Goal: Task Accomplishment & Management: Use online tool/utility

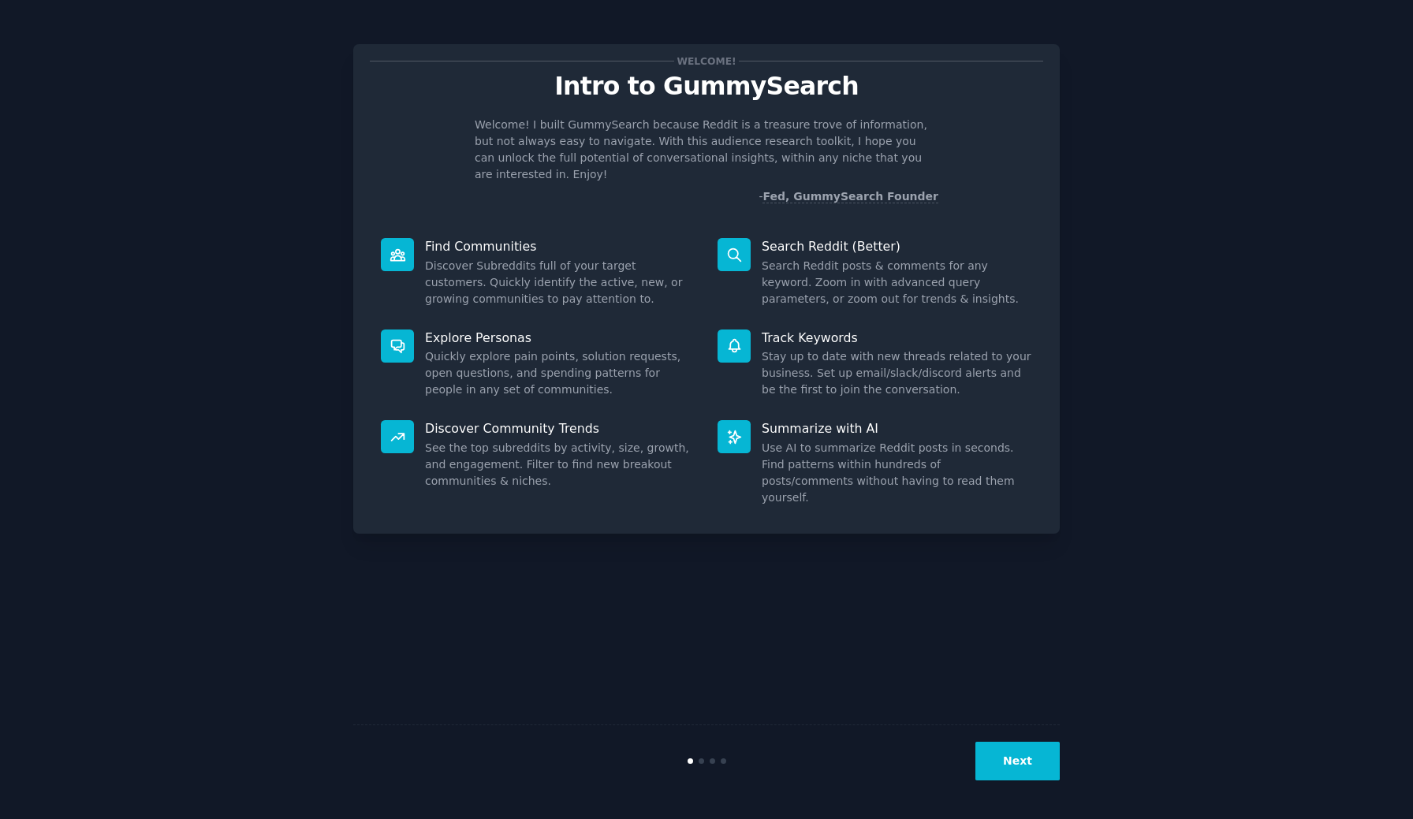
click at [1038, 759] on button "Next" at bounding box center [1017, 761] width 84 height 39
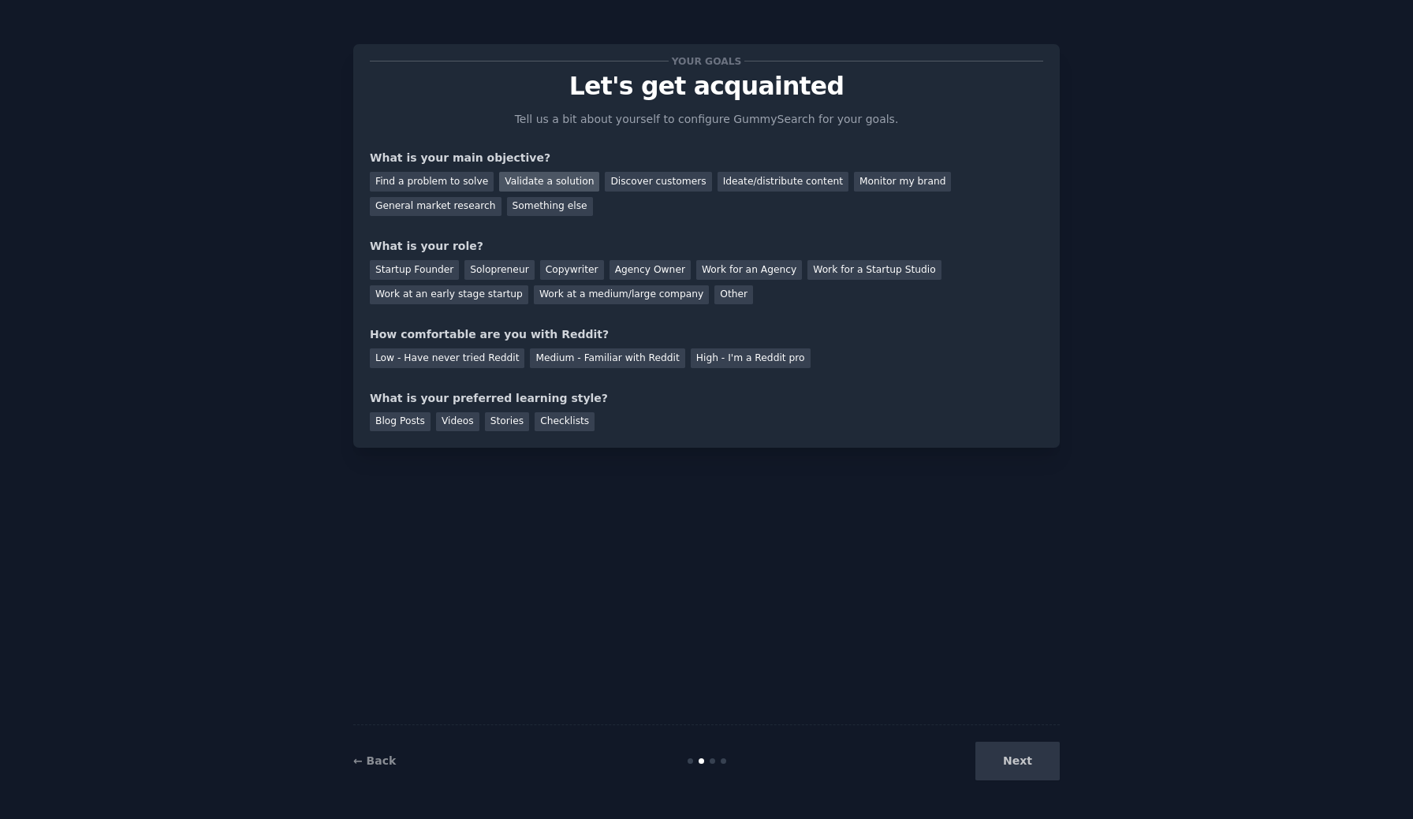
click at [528, 181] on div "Validate a solution" at bounding box center [549, 182] width 100 height 20
click at [430, 267] on div "Startup Founder" at bounding box center [414, 270] width 89 height 20
click at [495, 266] on div "Solopreneur" at bounding box center [498, 270] width 69 height 20
click at [412, 272] on div "Startup Founder" at bounding box center [414, 270] width 89 height 20
click at [497, 270] on div "Solopreneur" at bounding box center [498, 270] width 69 height 20
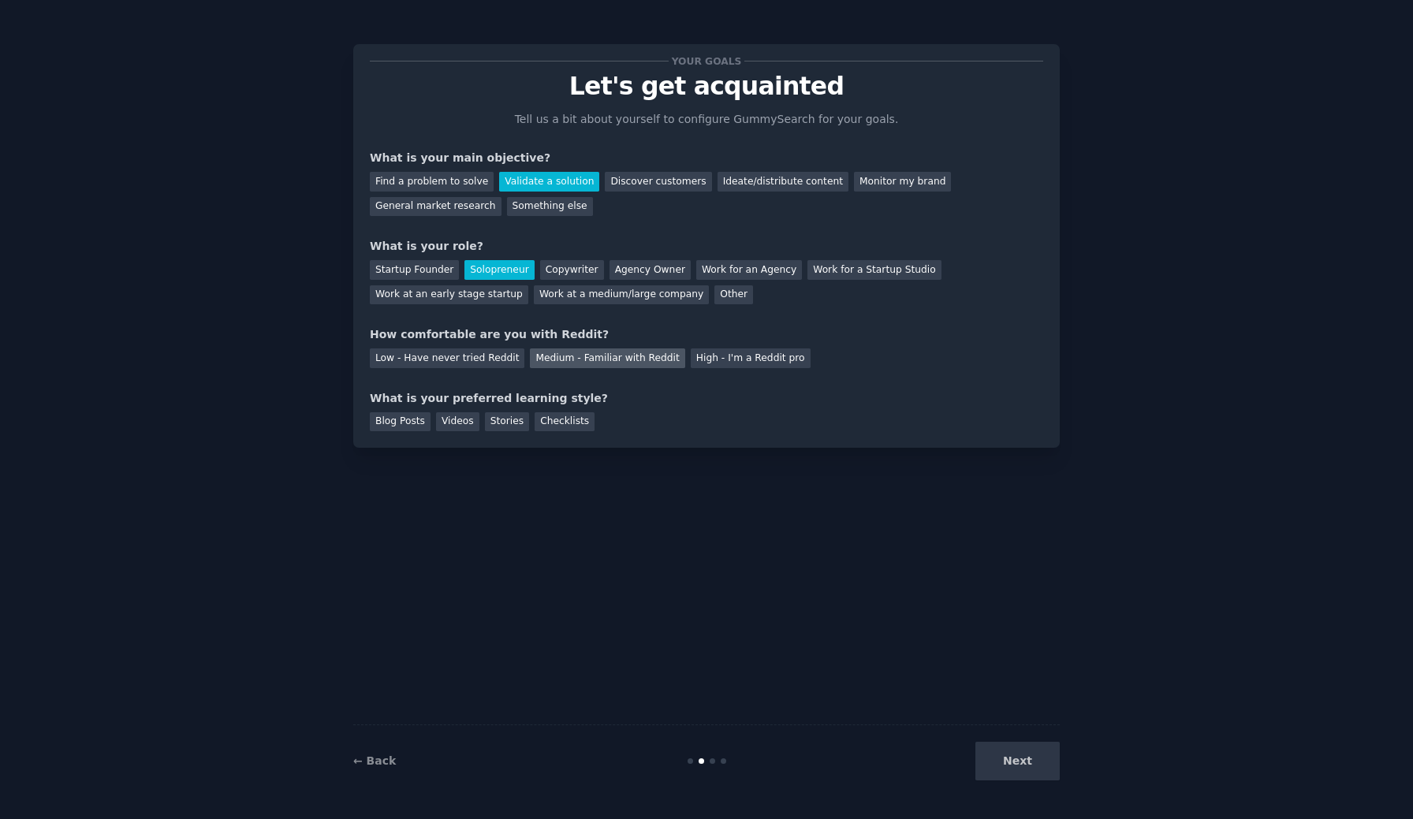
click at [579, 363] on div "Medium - Familiar with Reddit" at bounding box center [607, 358] width 155 height 20
click at [995, 758] on div "Next" at bounding box center [942, 761] width 236 height 39
click at [565, 428] on div "Checklists" at bounding box center [564, 422] width 60 height 20
click at [1013, 763] on button "Next" at bounding box center [1017, 761] width 84 height 39
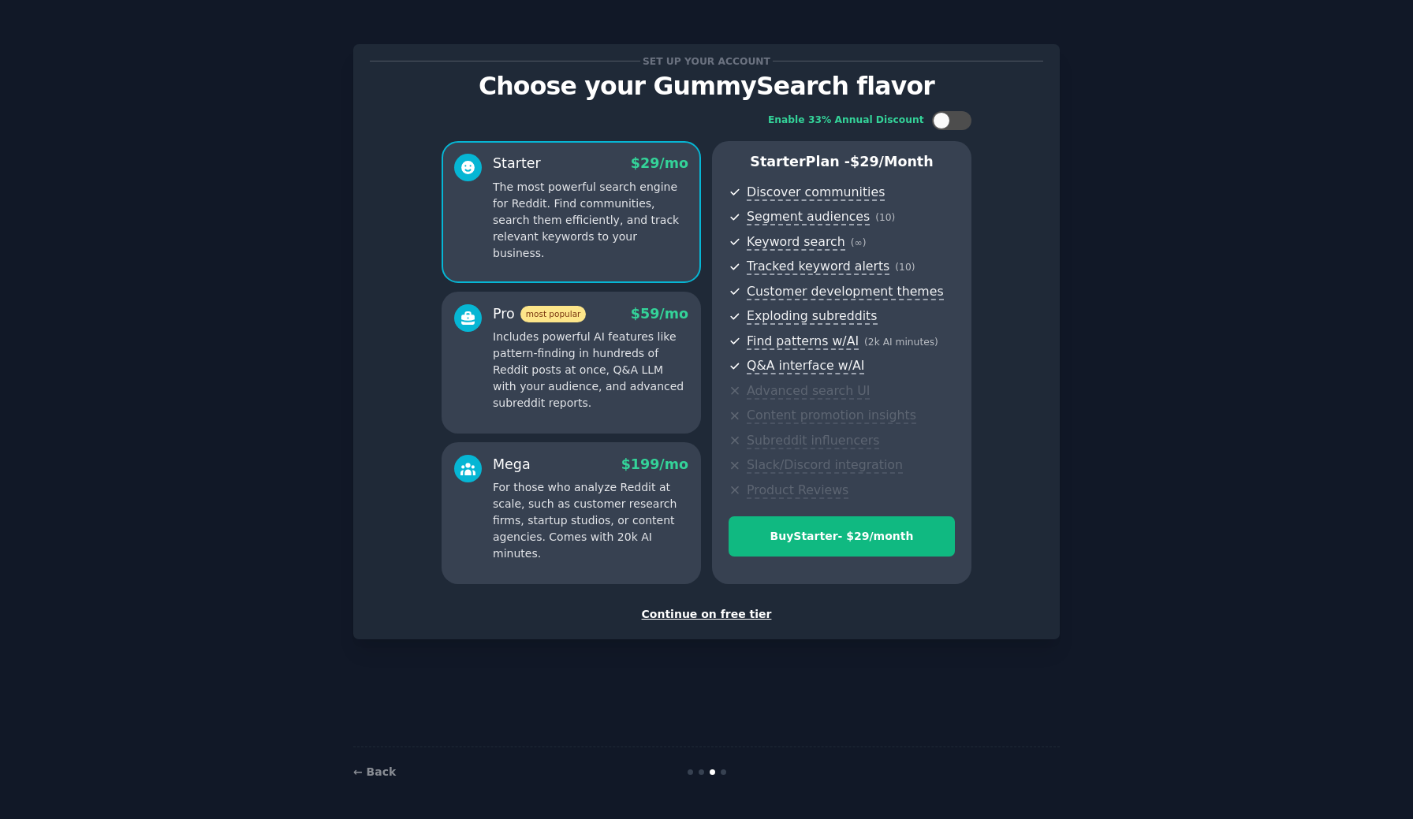
click at [733, 612] on div "Continue on free tier" at bounding box center [706, 614] width 673 height 17
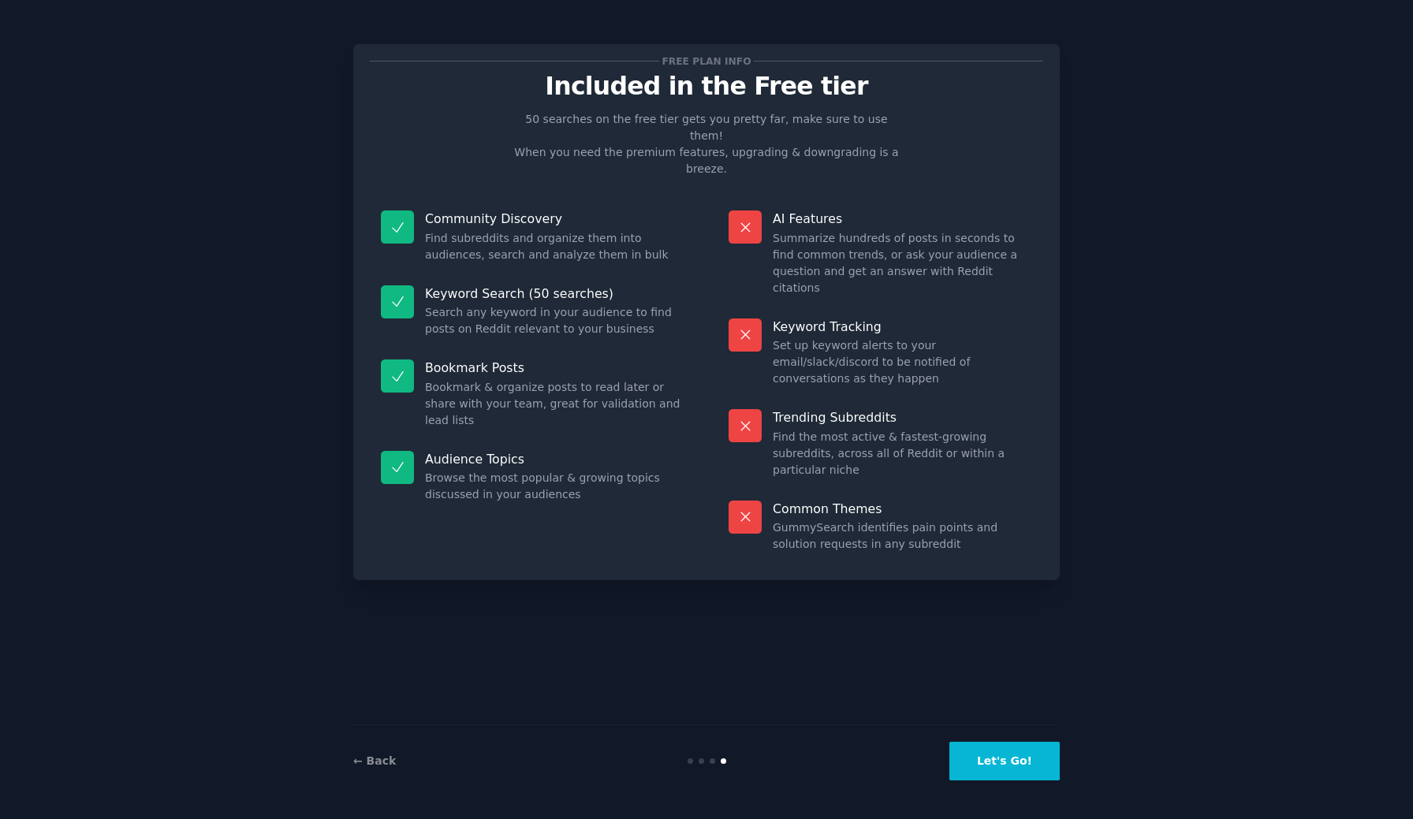
click at [1005, 776] on button "Let's Go!" at bounding box center [1004, 761] width 110 height 39
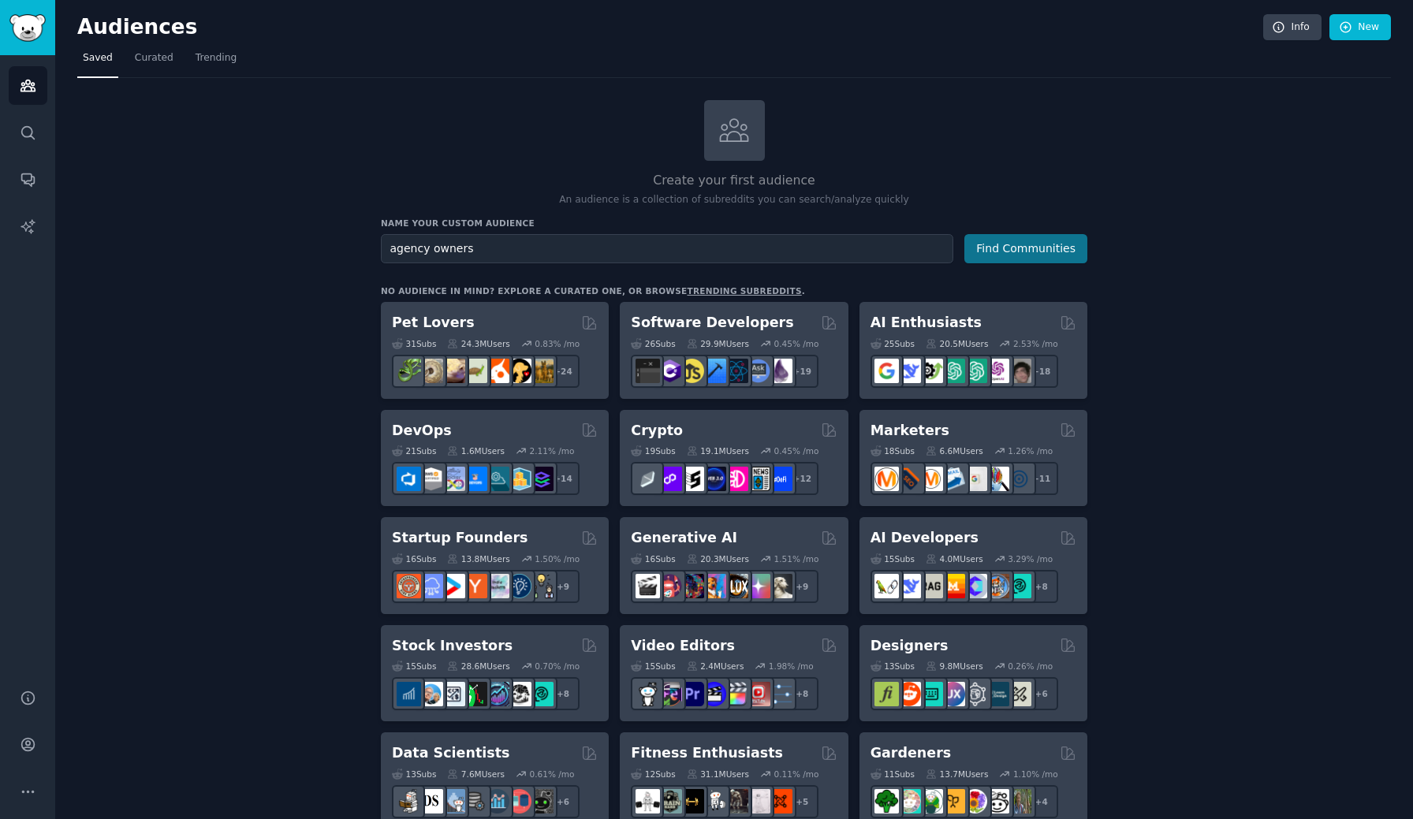
type input "agency owners"
click at [1037, 247] on button "Find Communities" at bounding box center [1025, 248] width 123 height 29
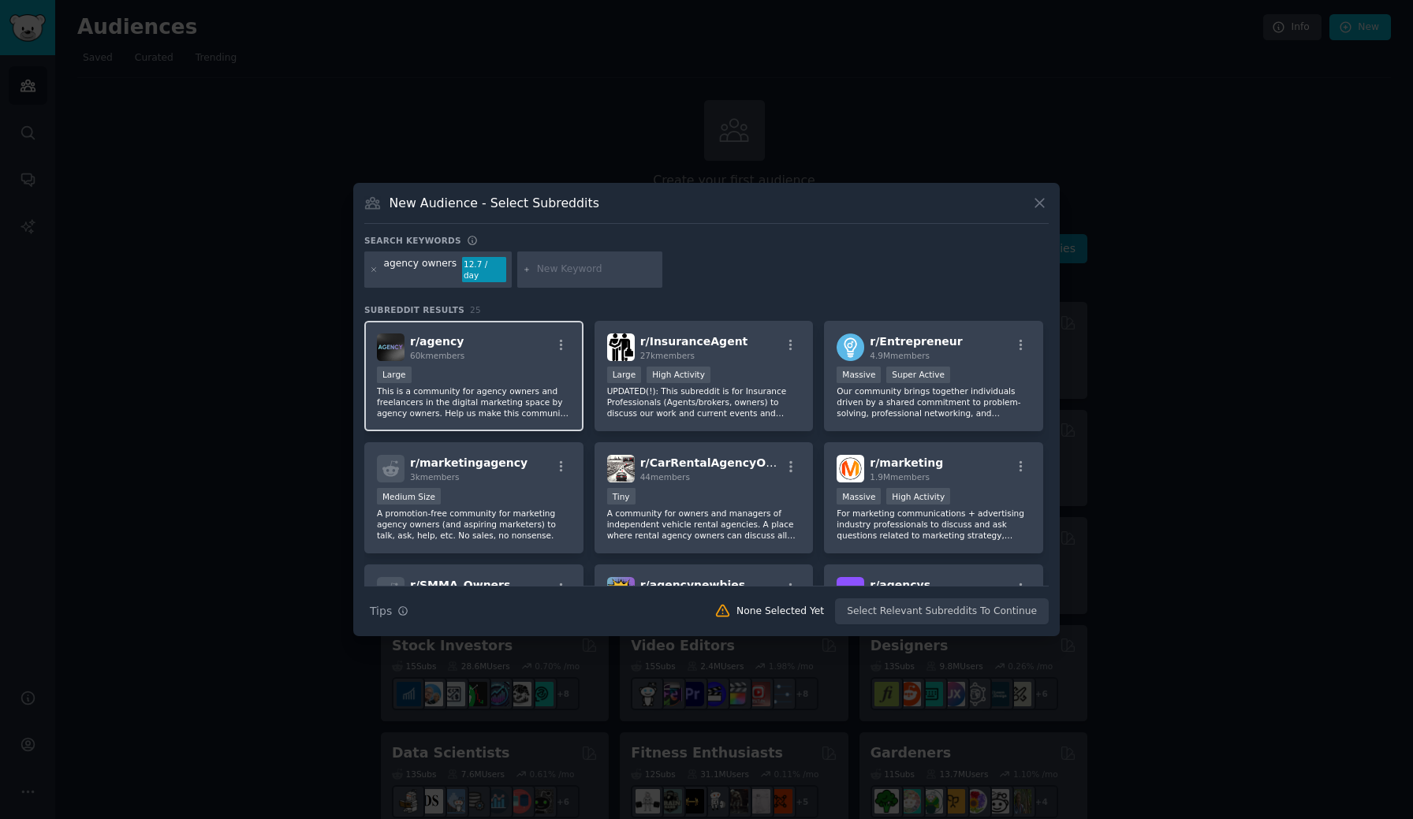
click at [506, 385] on p "This is a community for agency owners and freelancers in the digital marketing …" at bounding box center [474, 401] width 194 height 33
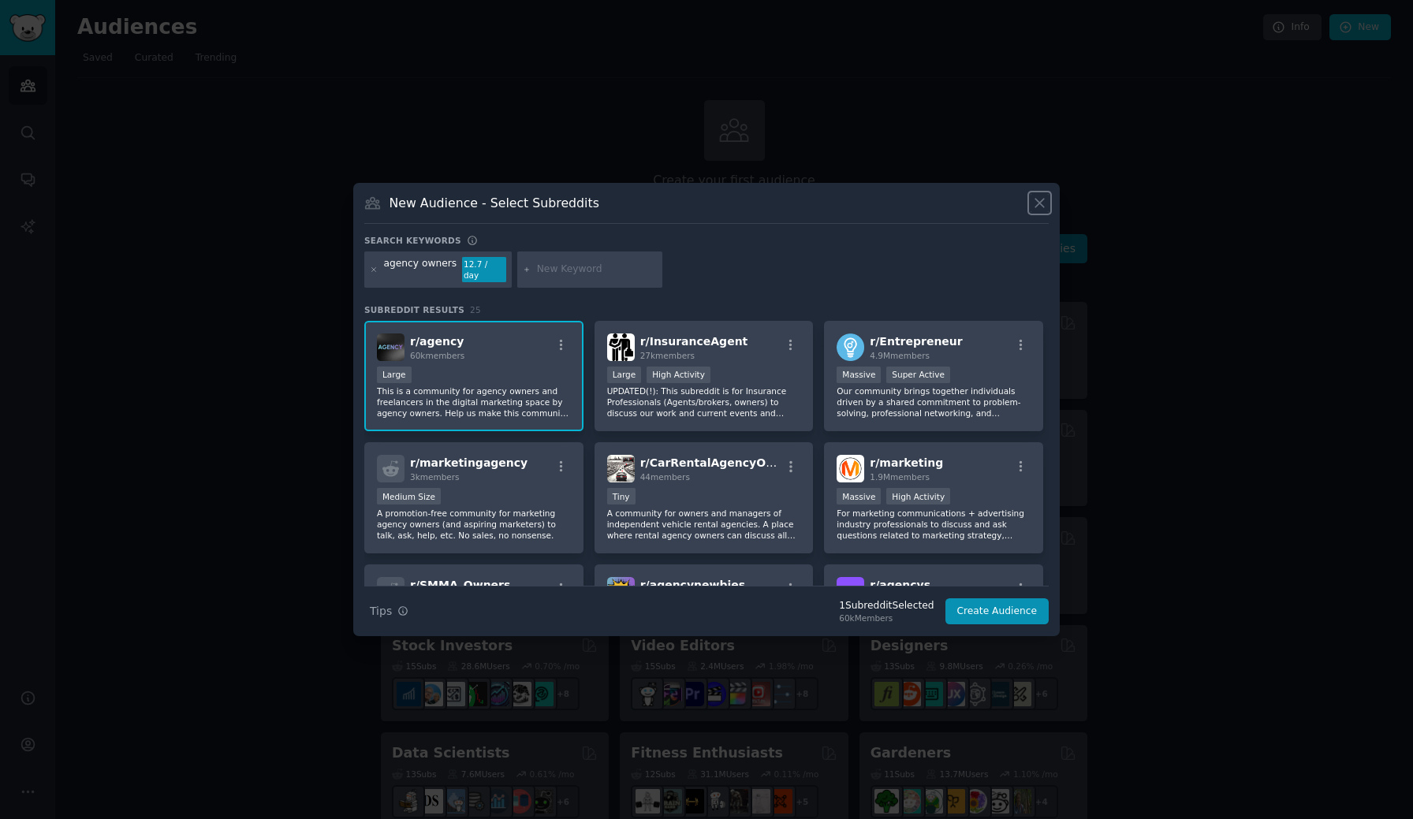
click at [1039, 208] on icon at bounding box center [1039, 203] width 9 height 9
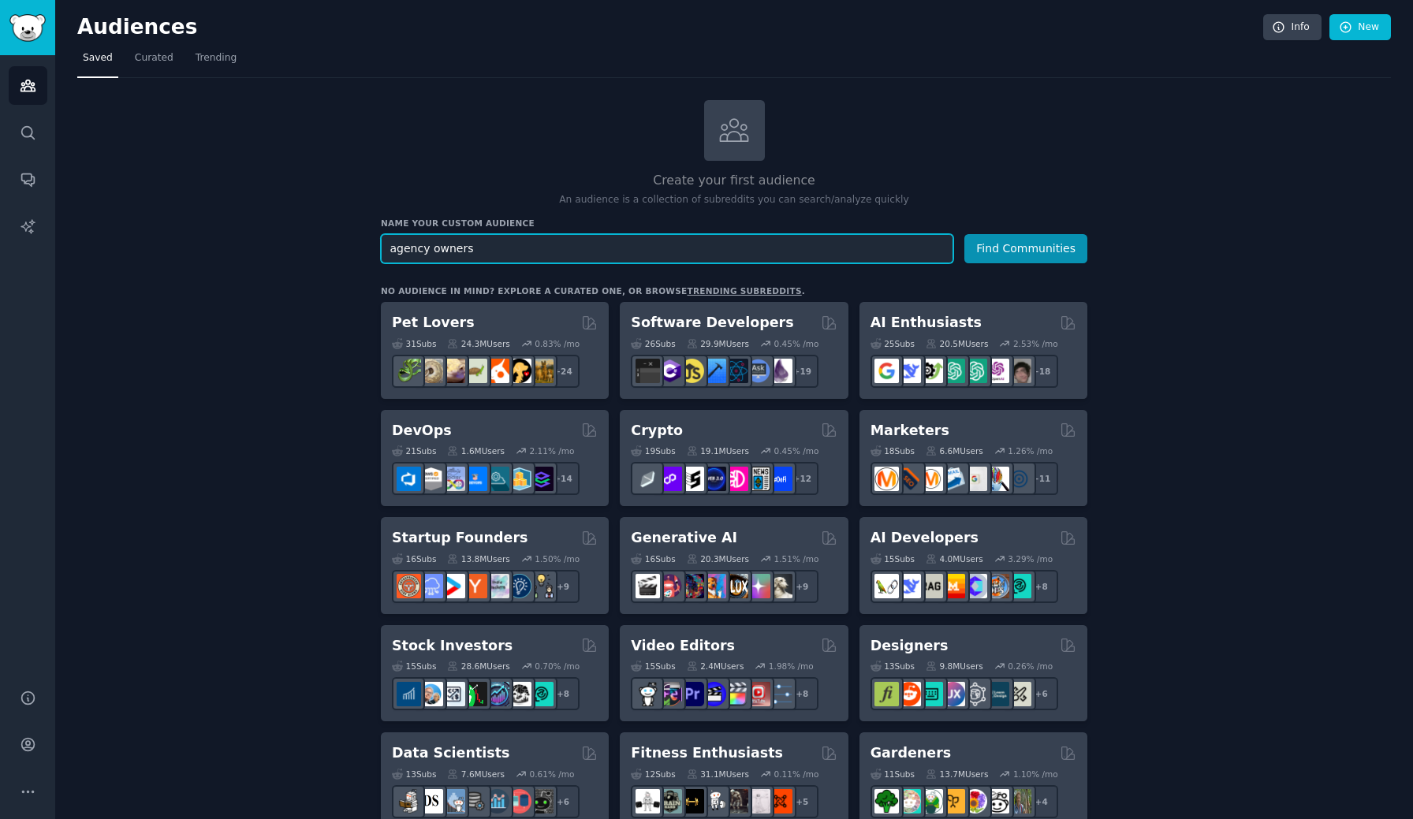
click at [880, 251] on input "agency owners" at bounding box center [667, 248] width 572 height 29
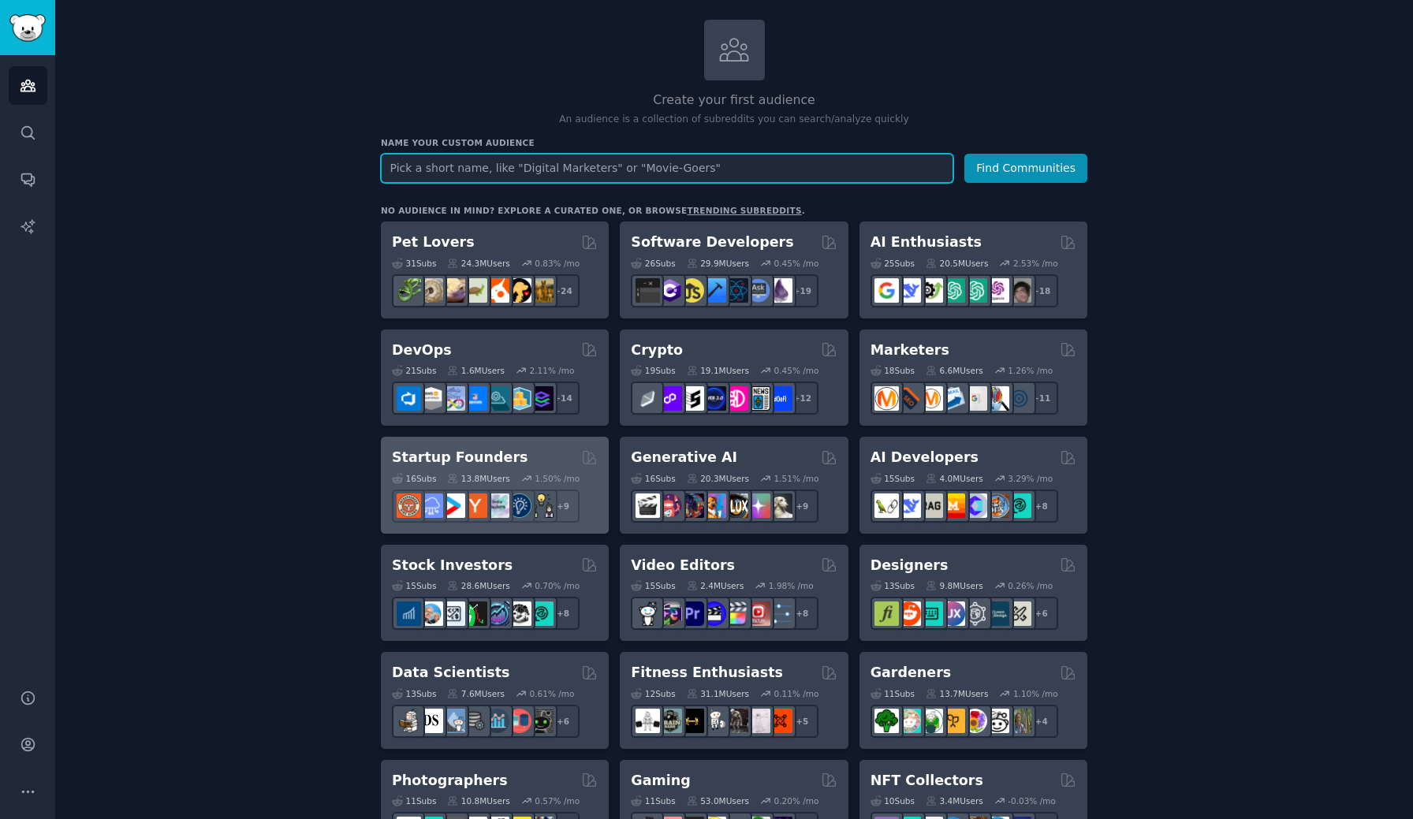
scroll to position [84, 0]
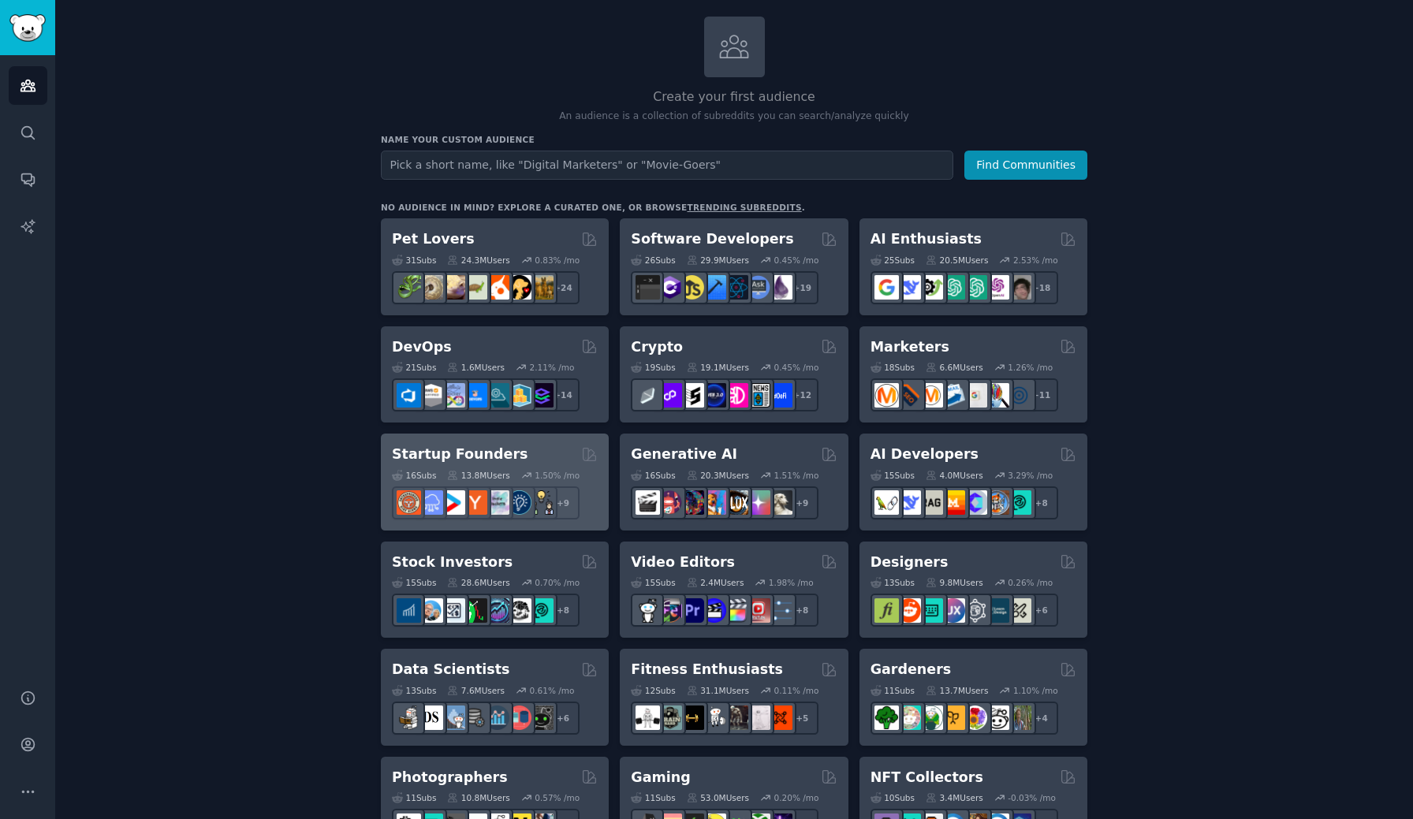
click at [508, 462] on div "Startup Founders Curated by GummySearch" at bounding box center [495, 455] width 206 height 20
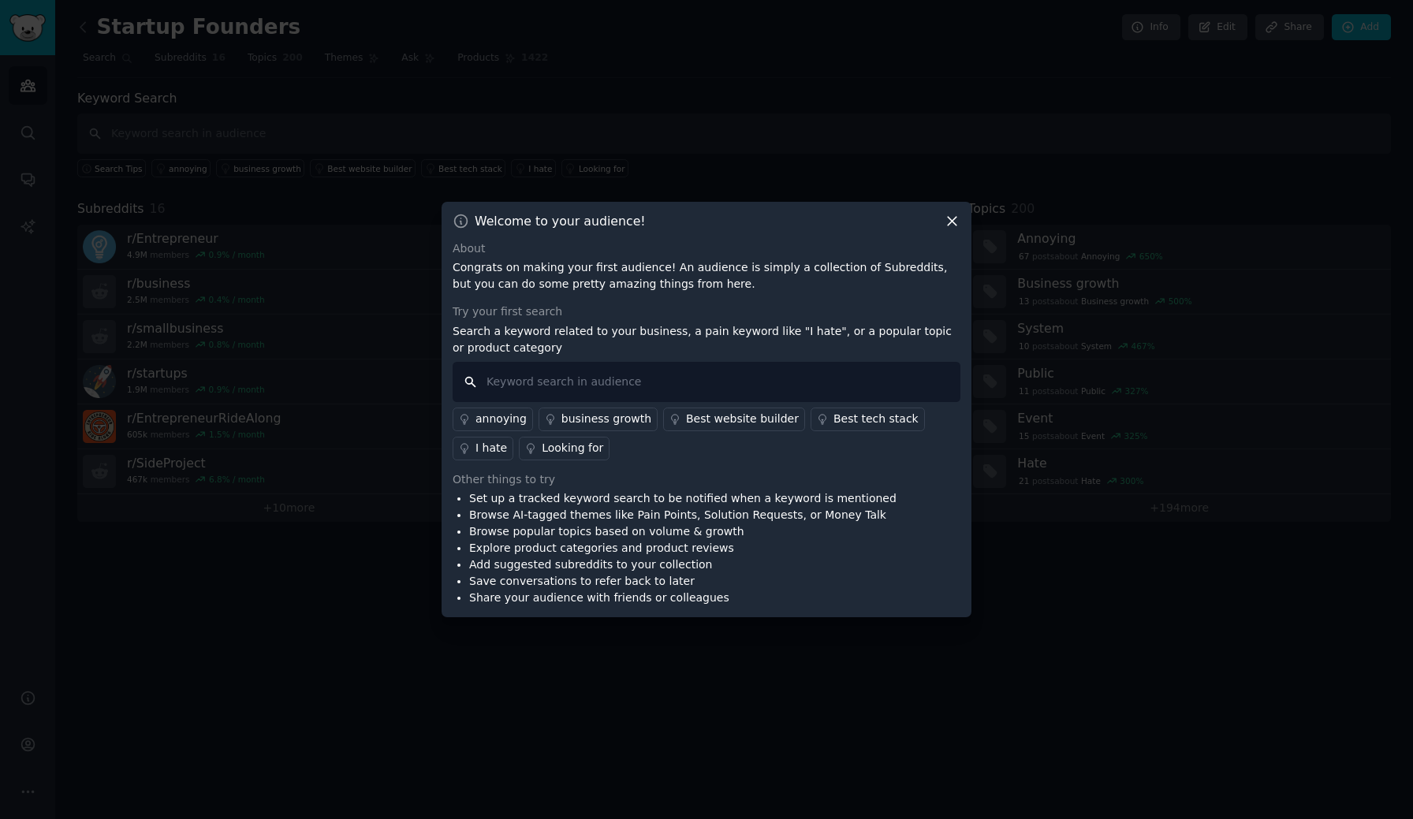
click at [597, 376] on input "text" at bounding box center [706, 382] width 508 height 40
click at [602, 385] on input "text" at bounding box center [706, 382] width 508 height 40
type input "my agency"
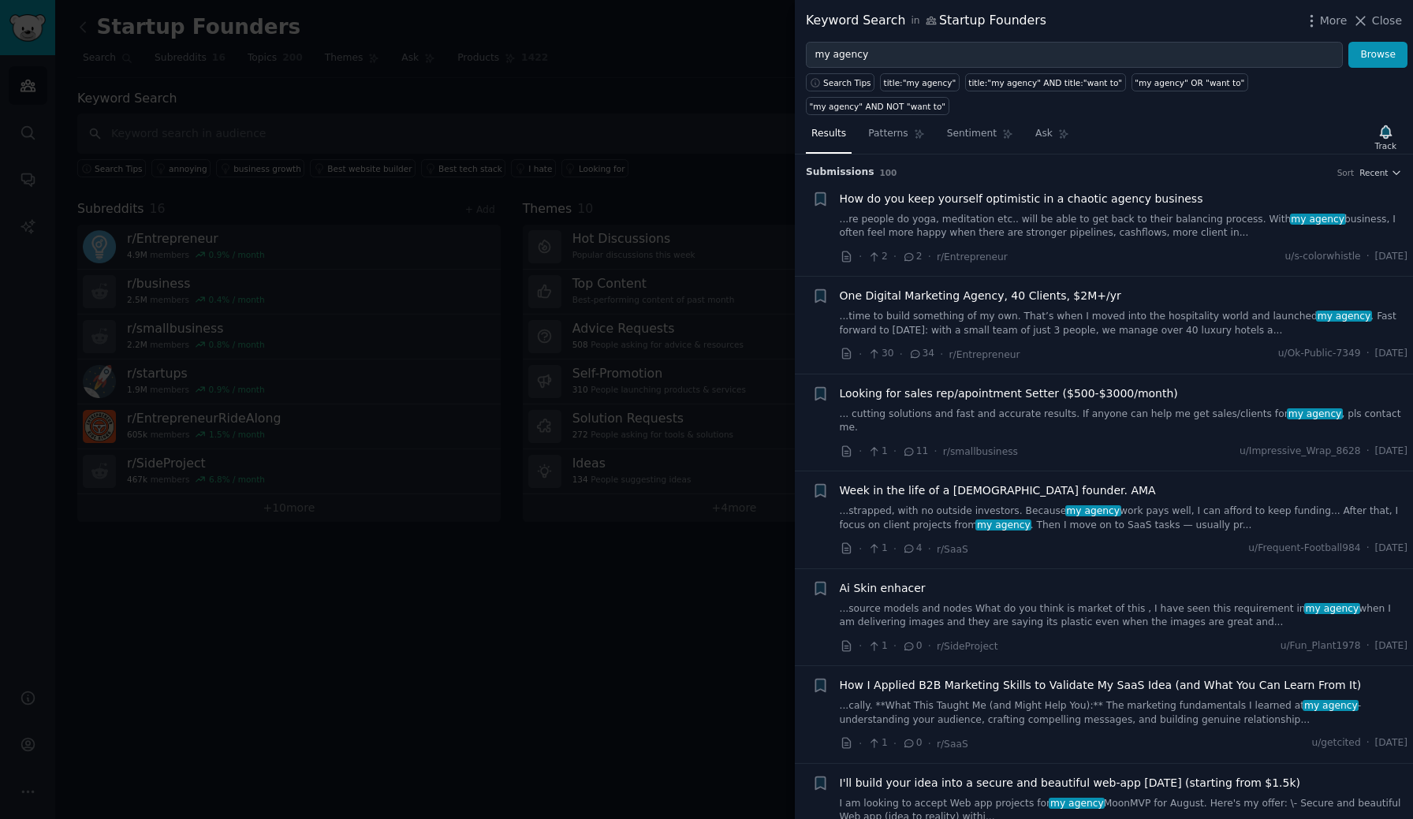
click at [1149, 213] on link "...re people do yoga, meditation etc.. will be able to get back to their balanc…" at bounding box center [1124, 227] width 568 height 28
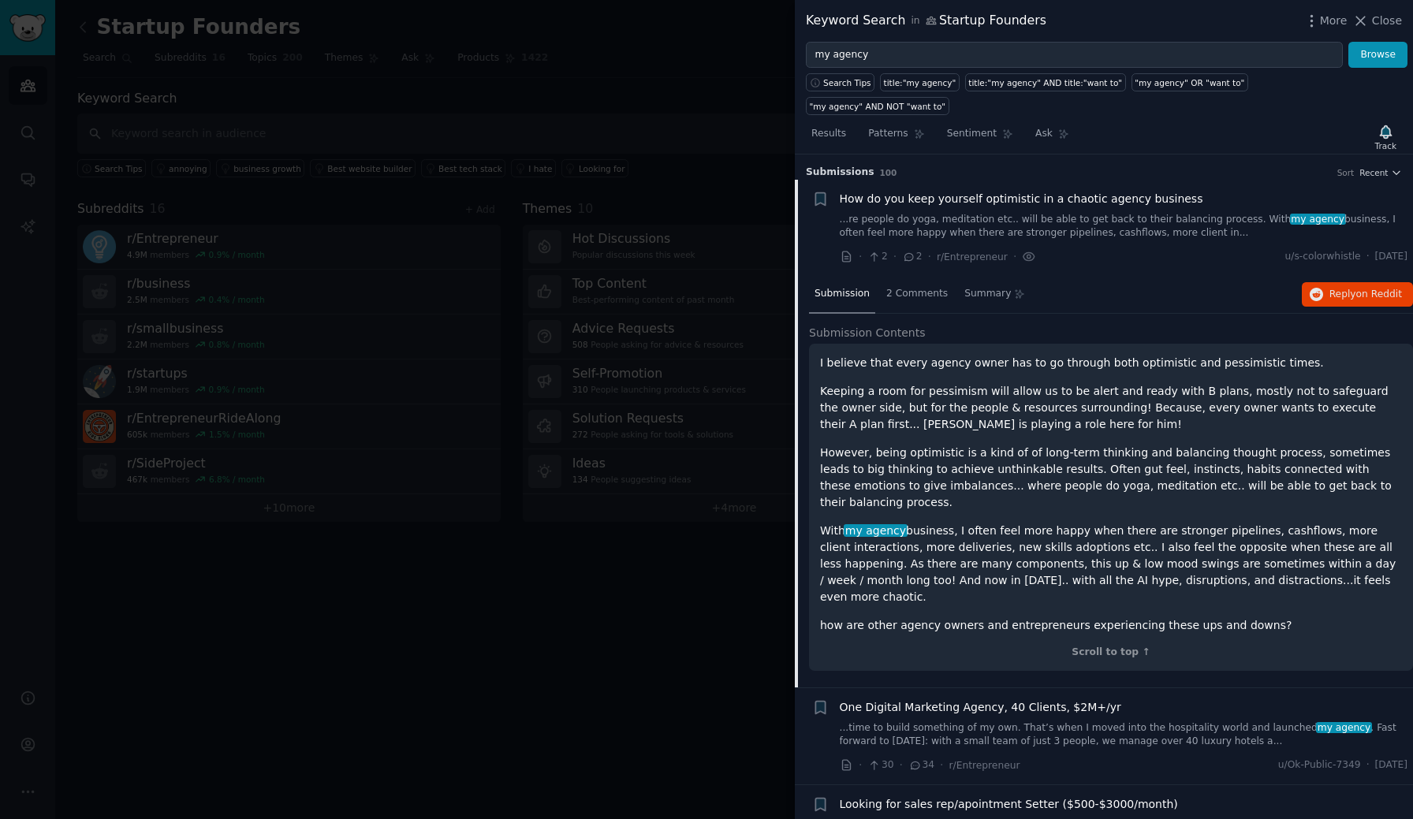
scroll to position [24, 0]
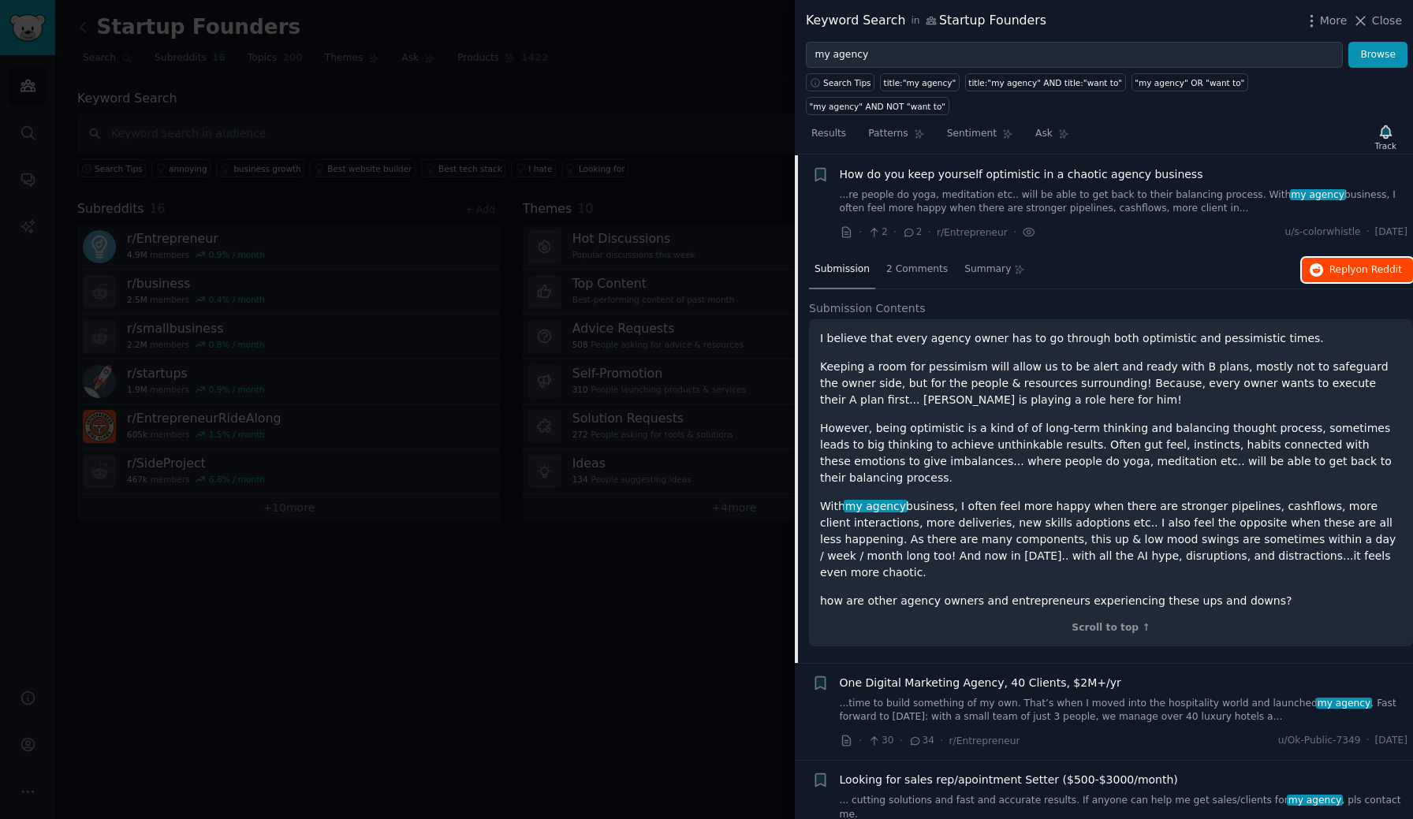
click at [1329, 263] on span "Reply on Reddit" at bounding box center [1365, 270] width 73 height 14
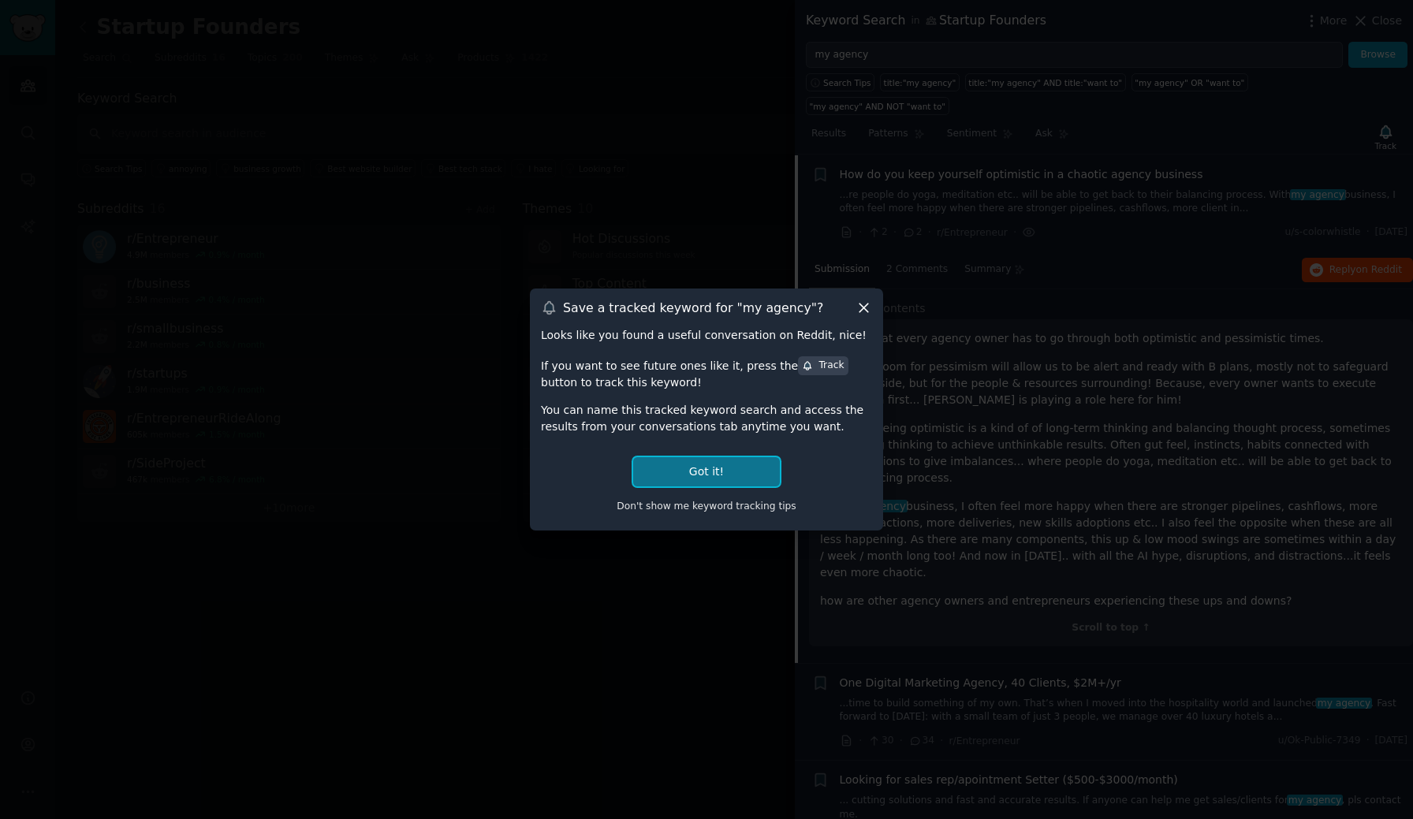
click at [741, 474] on button "Got it!" at bounding box center [706, 471] width 147 height 29
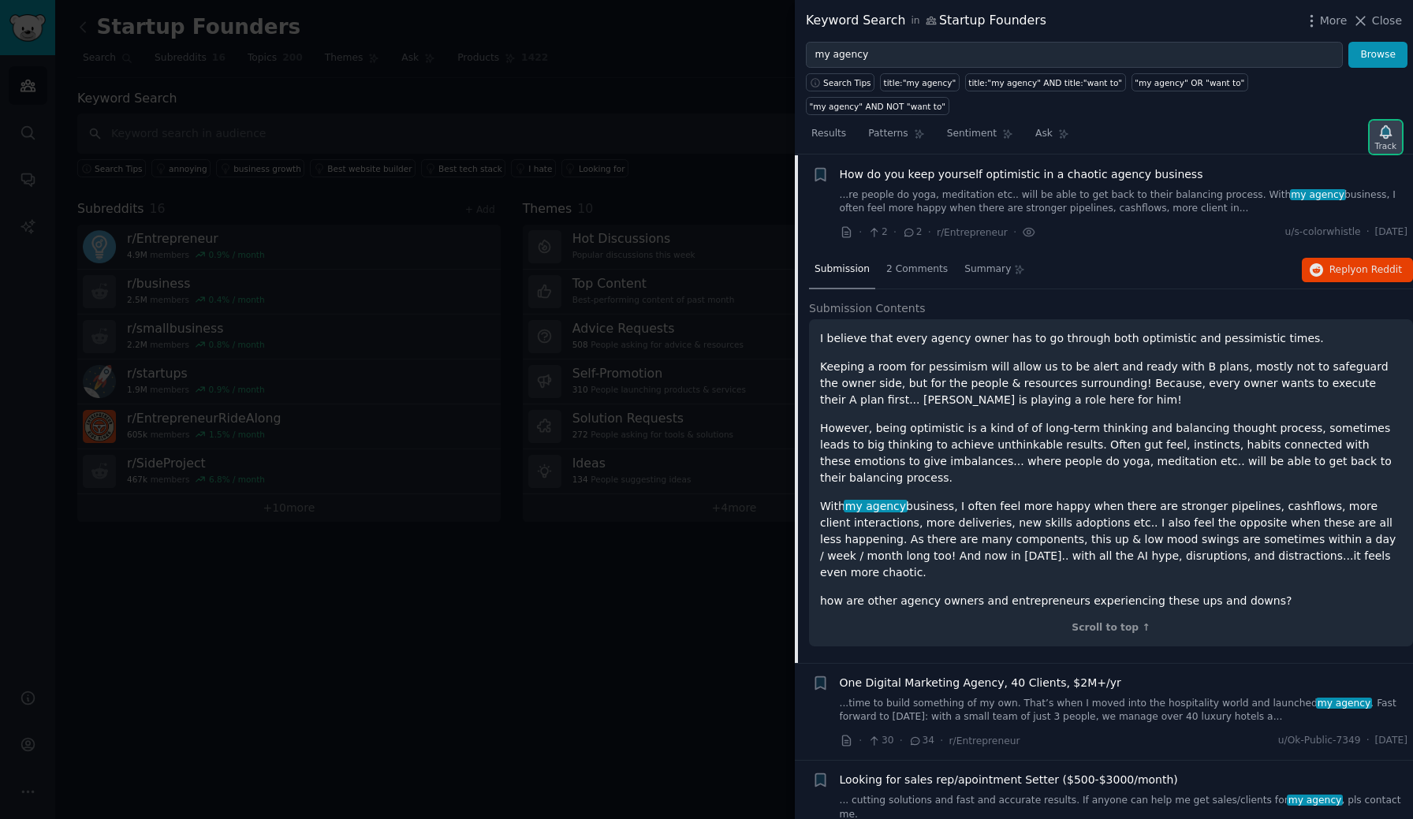
click at [1389, 125] on icon "button" at bounding box center [1384, 131] width 11 height 13
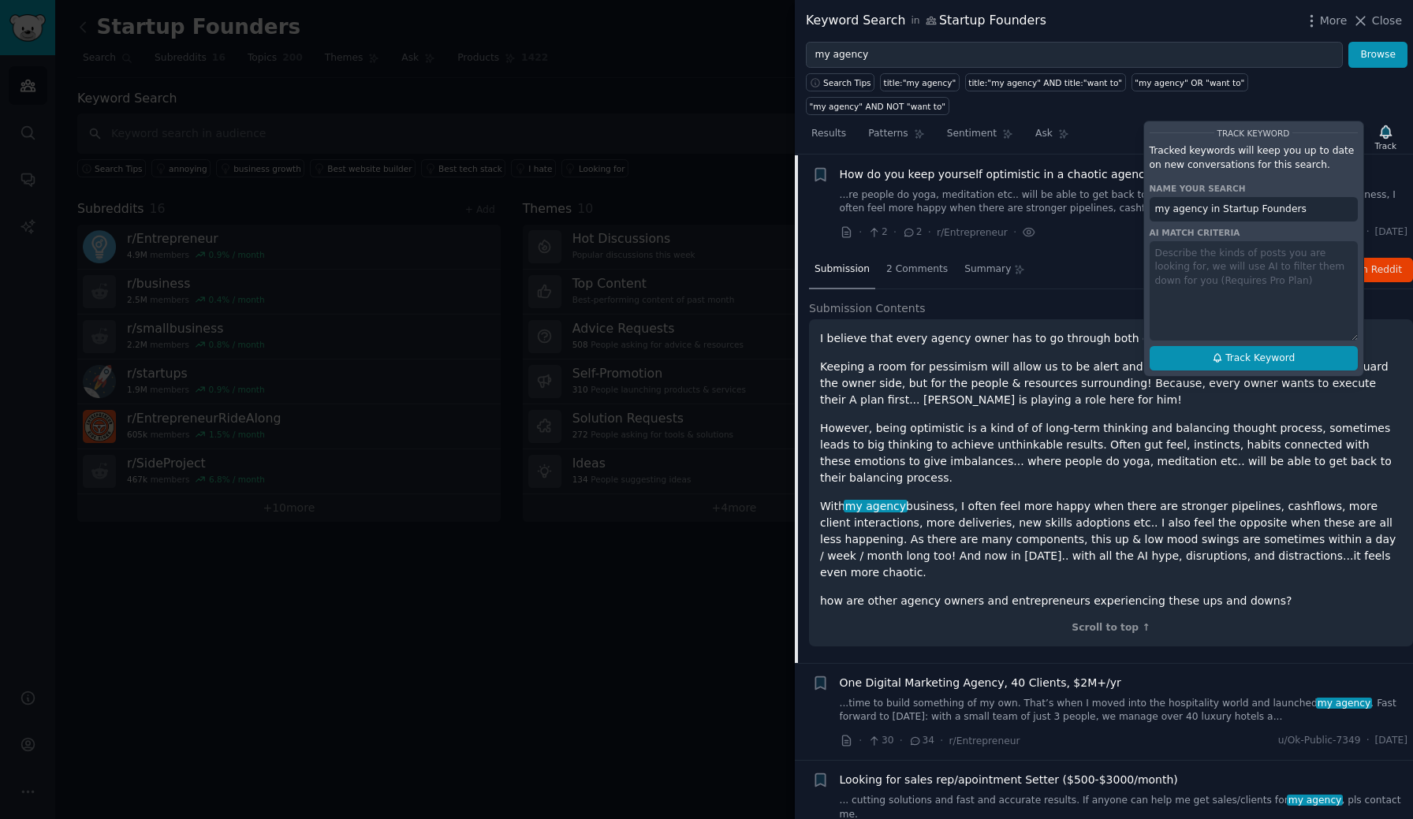
click at [1269, 352] on span "Track Keyword" at bounding box center [1259, 359] width 69 height 14
type input "my agency in Startup Founders"
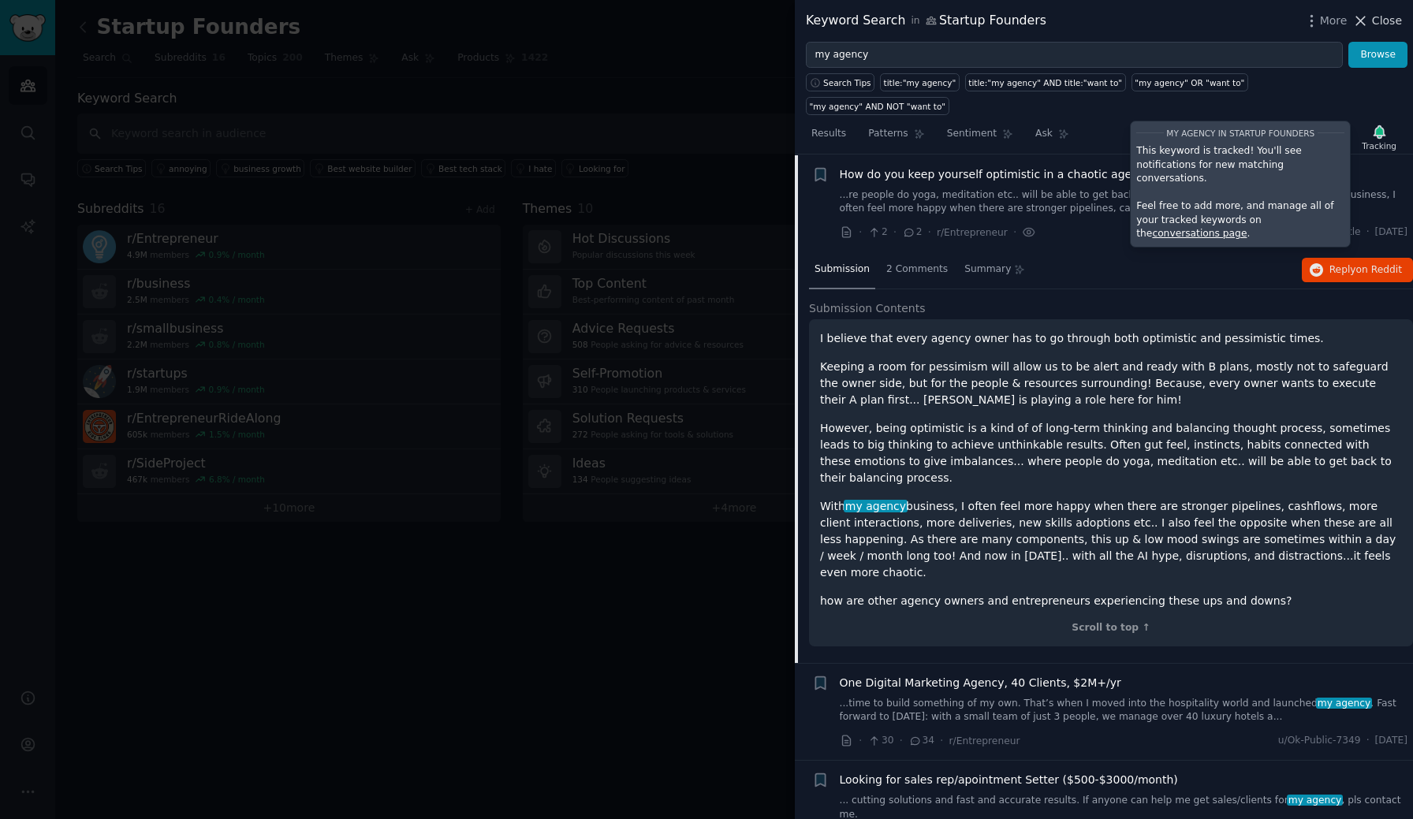
click at [1383, 19] on span "Close" at bounding box center [1387, 21] width 30 height 17
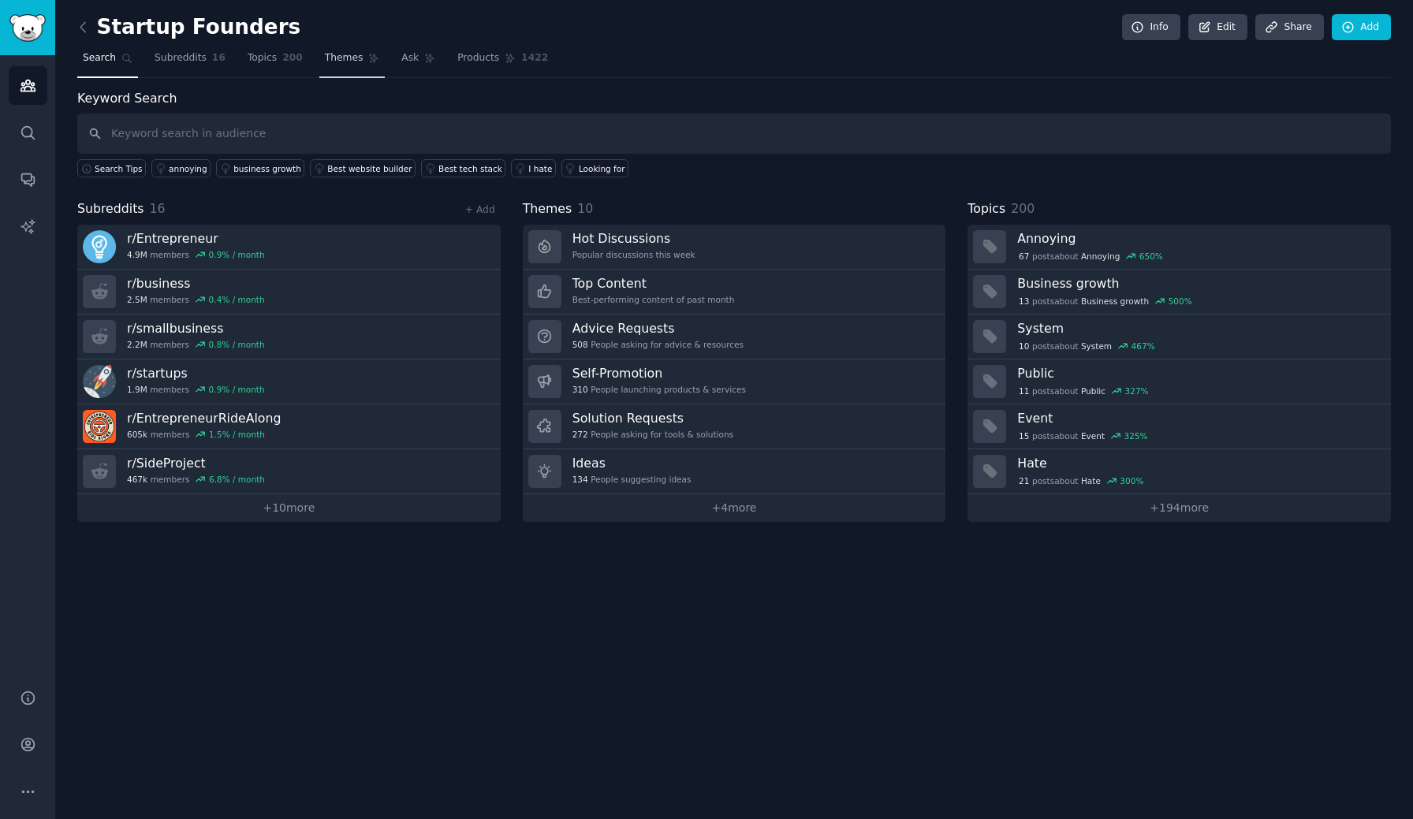
click at [339, 61] on span "Themes" at bounding box center [344, 58] width 39 height 14
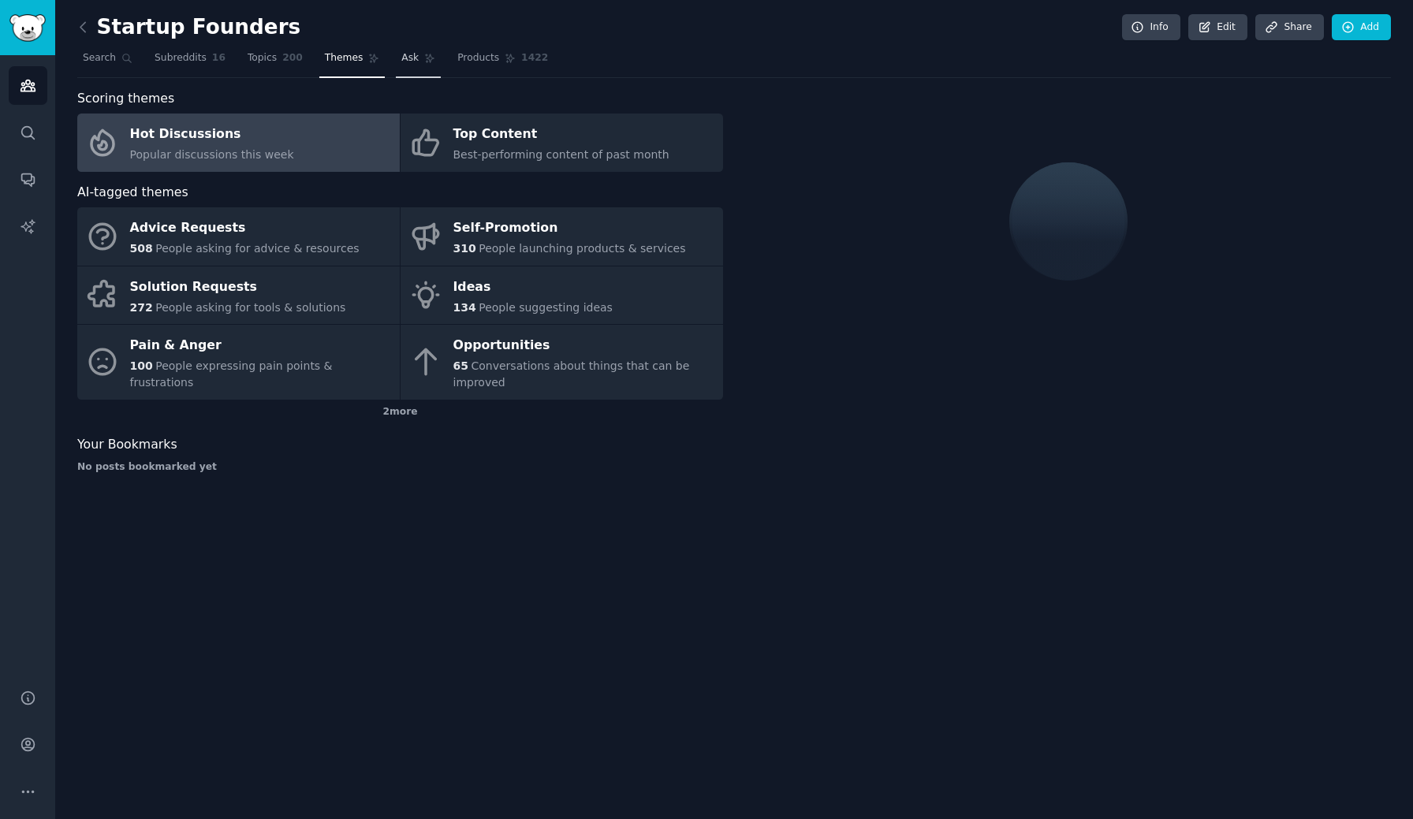
click at [406, 59] on span "Ask" at bounding box center [409, 58] width 17 height 14
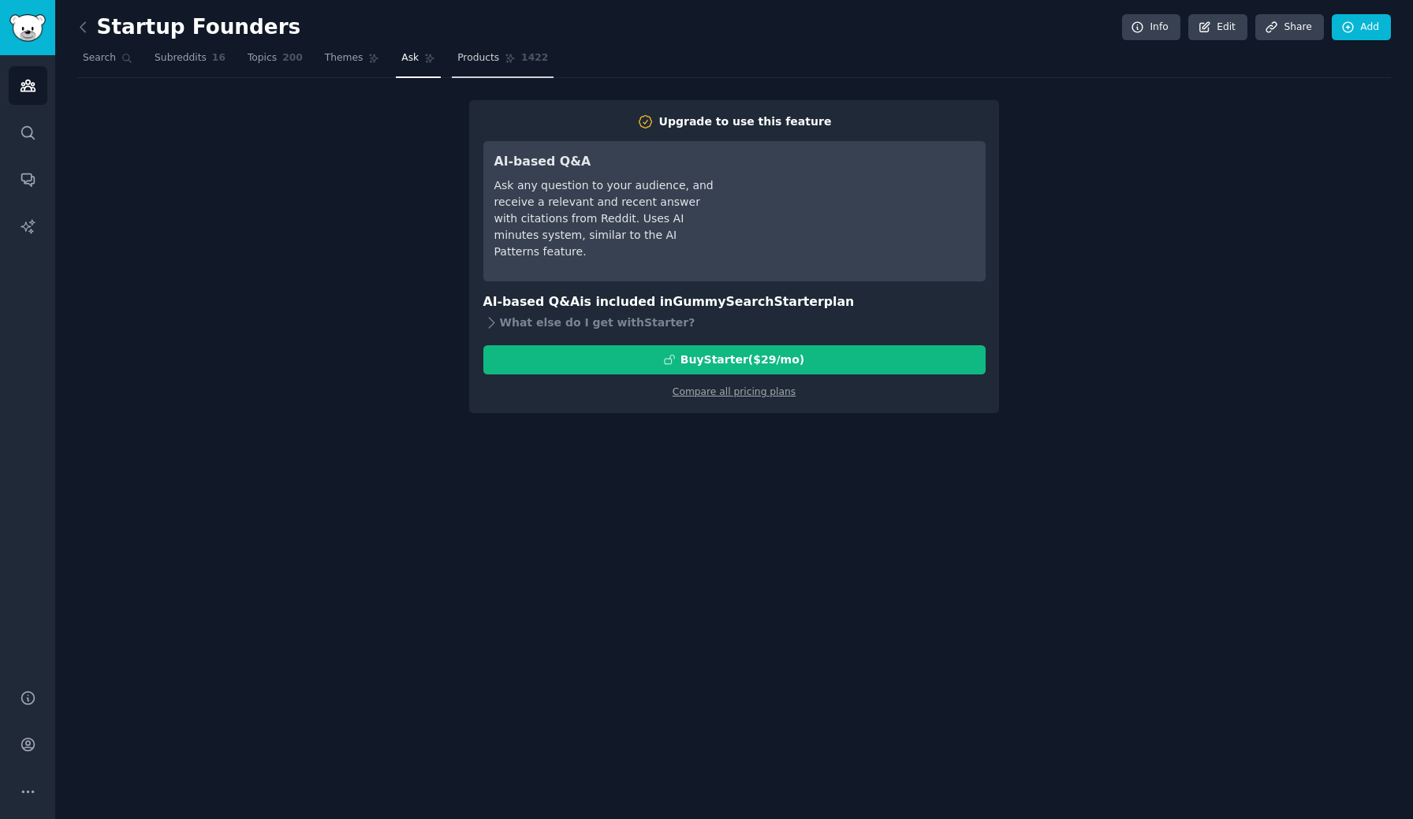
click at [483, 55] on span "Products" at bounding box center [478, 58] width 42 height 14
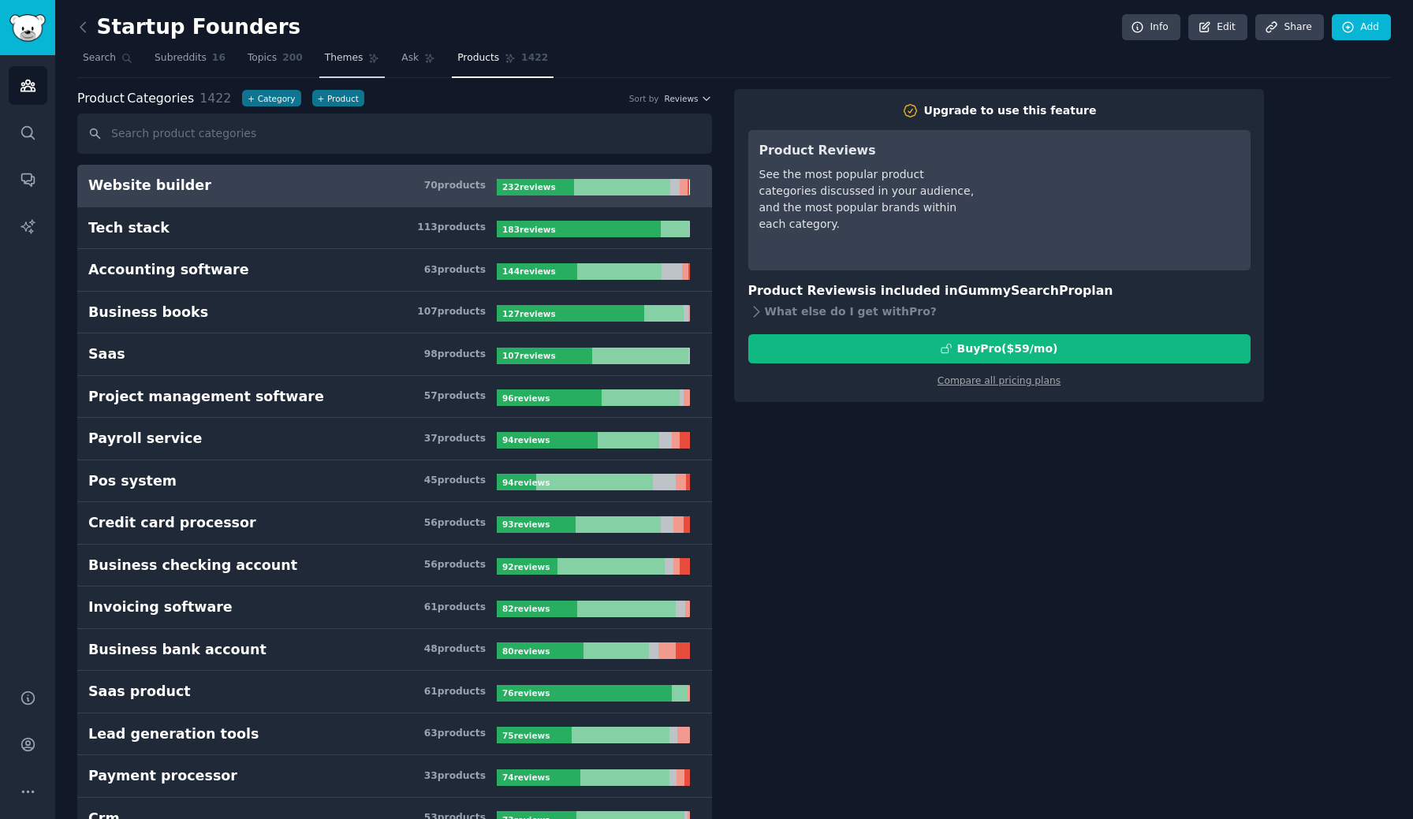
click at [352, 58] on span "Themes" at bounding box center [344, 58] width 39 height 14
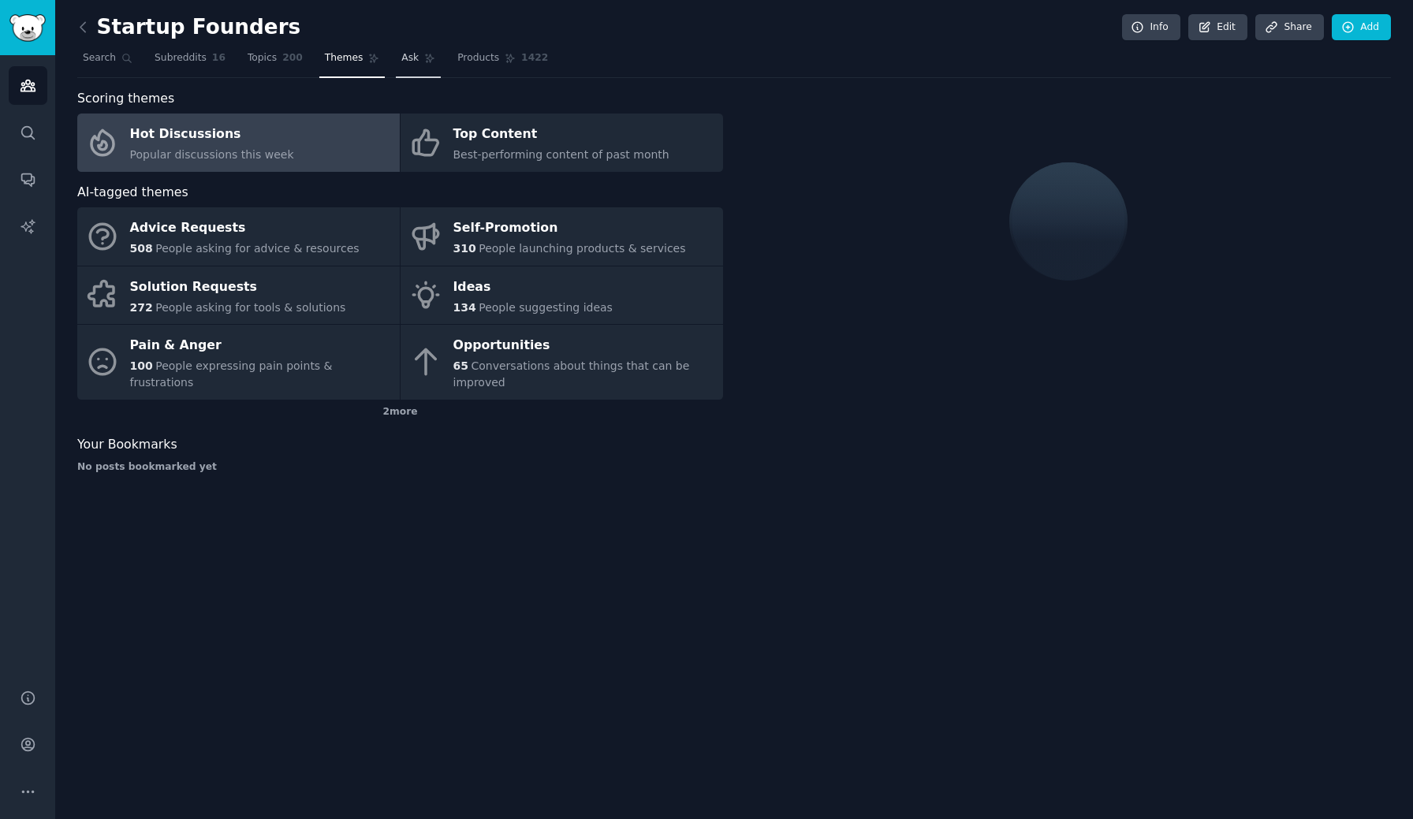
click at [396, 53] on link "Ask" at bounding box center [418, 62] width 45 height 32
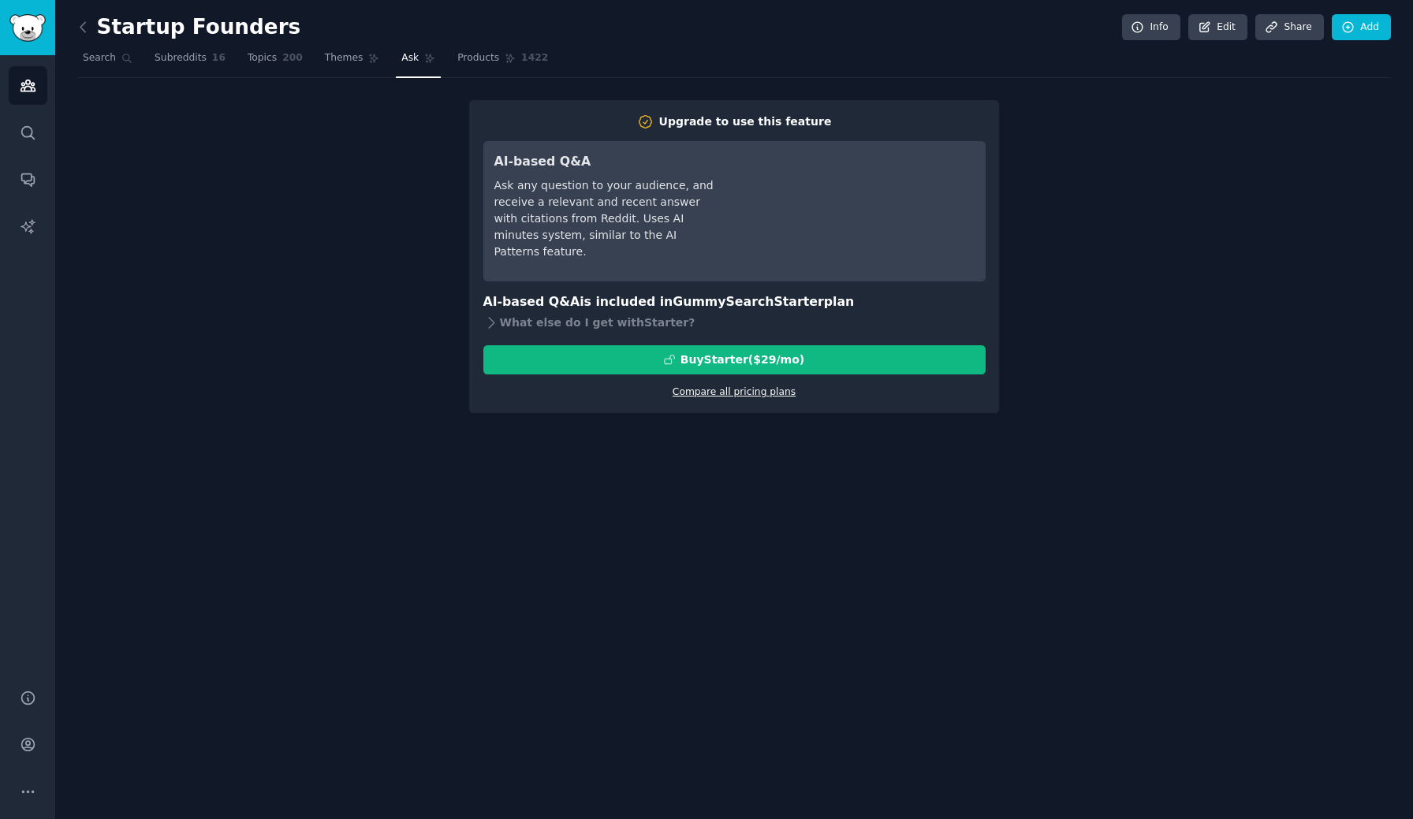
click at [712, 394] on link "Compare all pricing plans" at bounding box center [733, 391] width 123 height 11
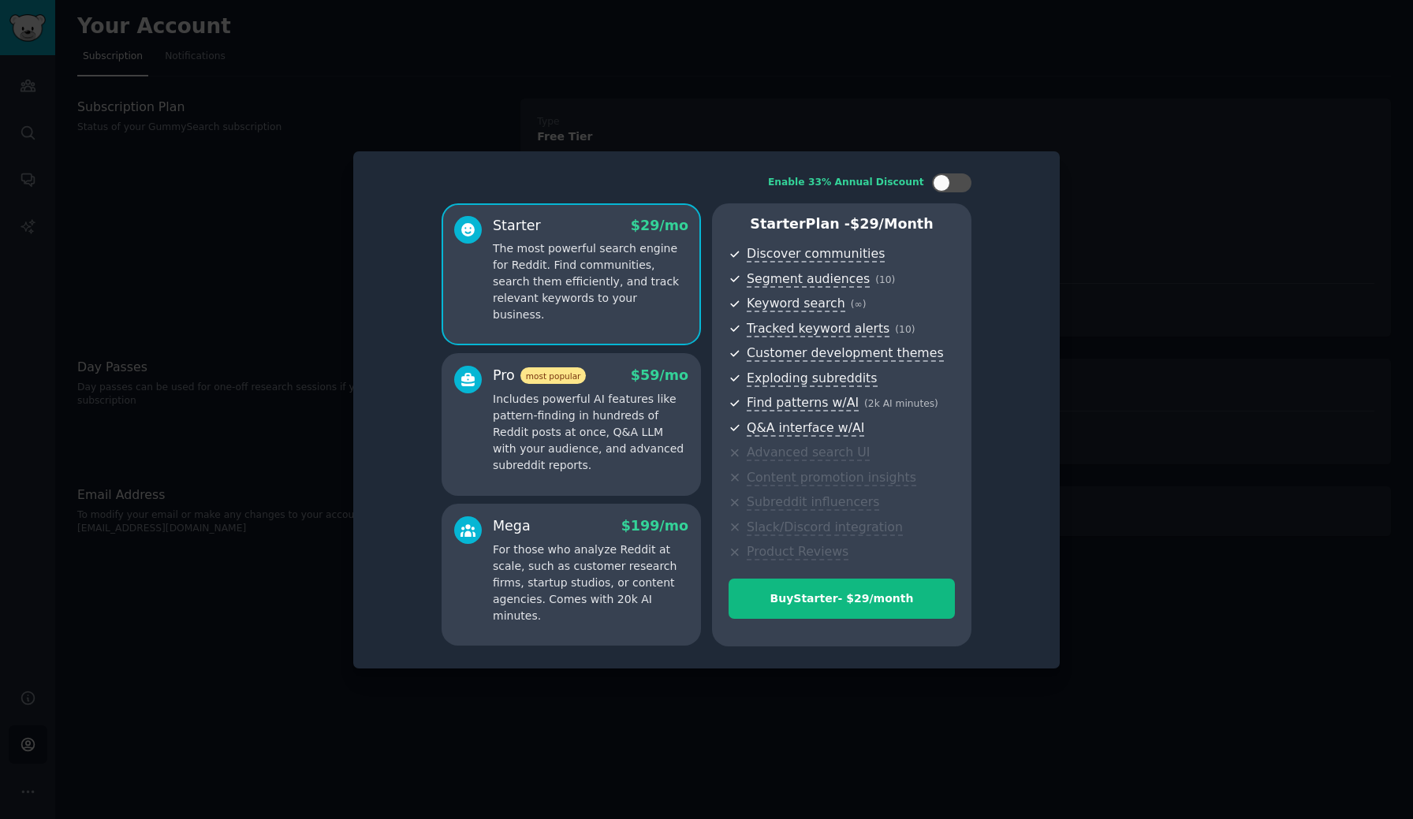
click at [638, 430] on p "Includes powerful AI features like pattern-finding in hundreds of Reddit posts …" at bounding box center [590, 432] width 195 height 83
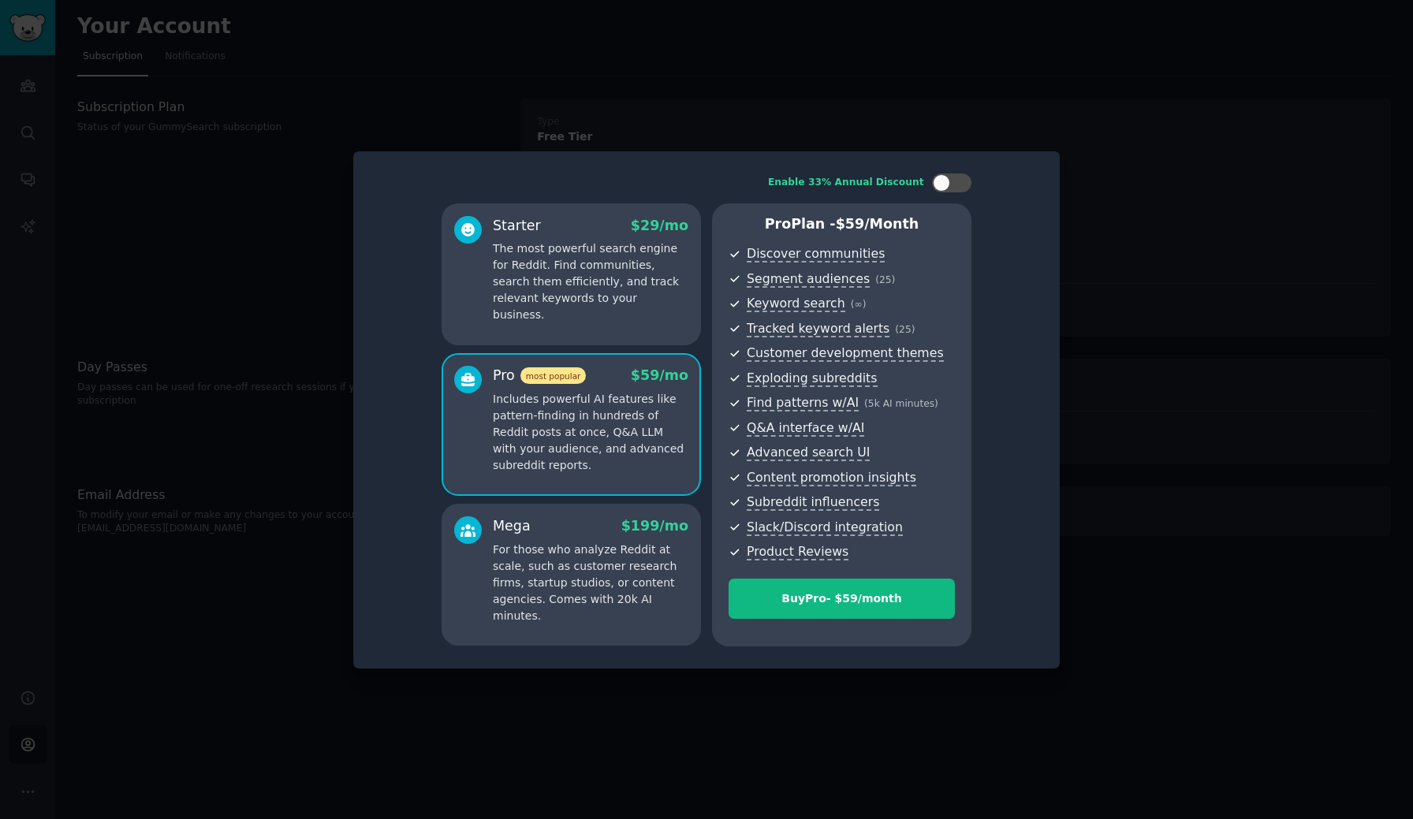
click at [564, 577] on p "For those who analyze Reddit at scale, such as customer research firms, startup…" at bounding box center [590, 583] width 195 height 83
click at [620, 426] on p "Includes powerful AI features like pattern-finding in hundreds of Reddit posts …" at bounding box center [590, 432] width 195 height 83
click at [612, 299] on p "The most powerful search engine for Reddit. Find communities, search them effic…" at bounding box center [590, 281] width 195 height 83
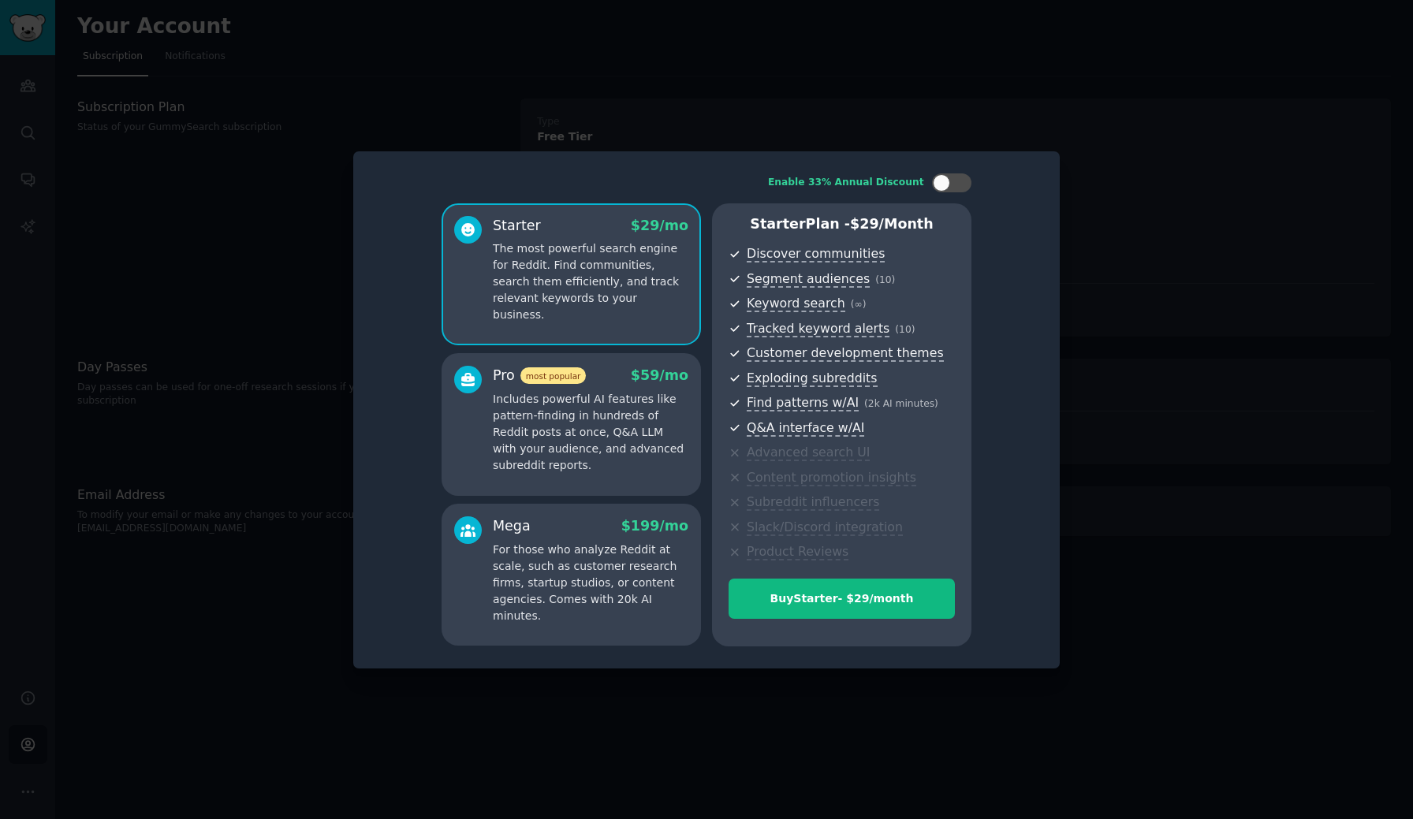
click at [1234, 179] on div at bounding box center [706, 409] width 1413 height 819
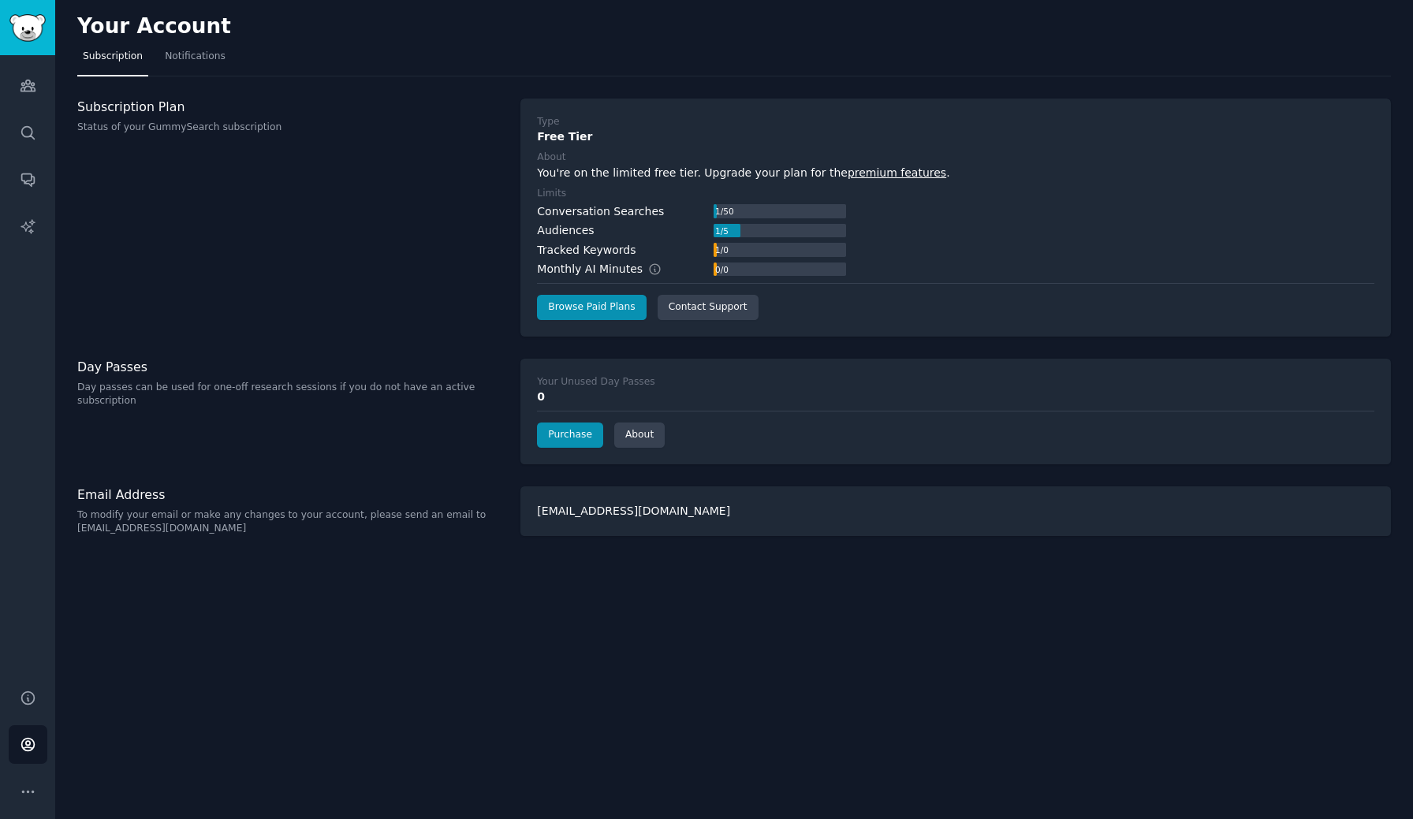
click at [951, 64] on nav "Subscription Notifications" at bounding box center [733, 60] width 1313 height 32
click at [583, 434] on link "Purchase" at bounding box center [570, 435] width 66 height 25
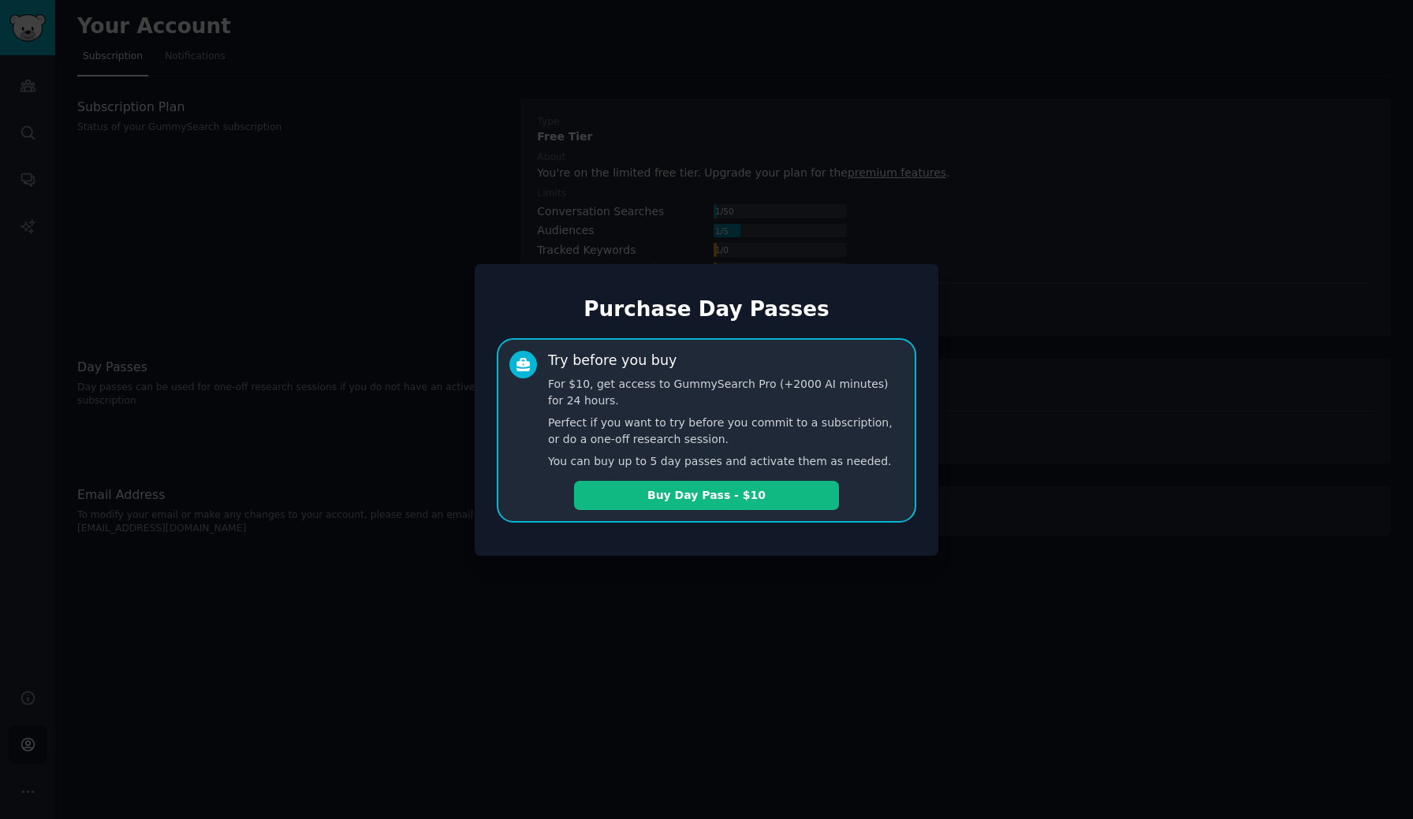
click at [668, 147] on div at bounding box center [706, 409] width 1413 height 819
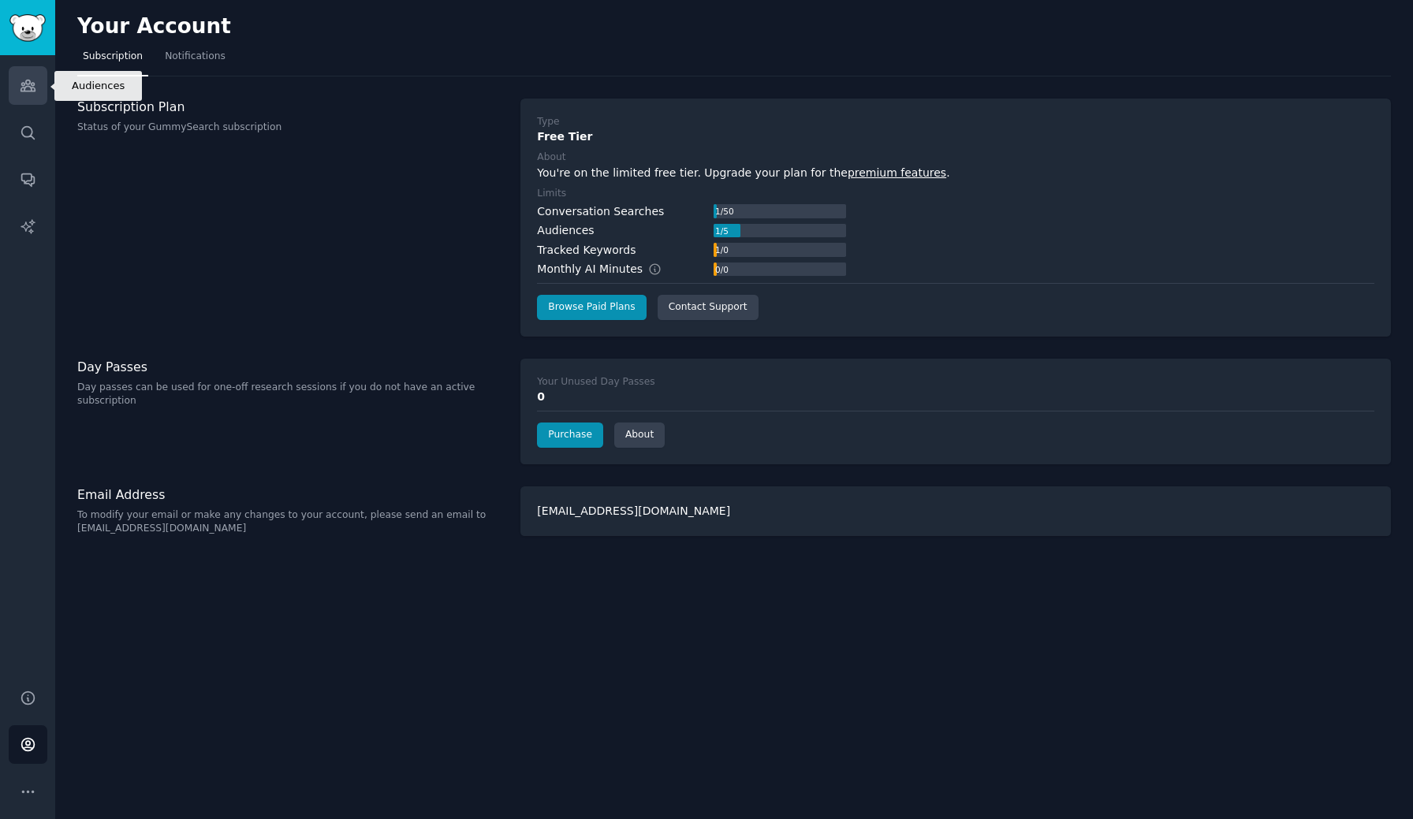
click at [24, 78] on icon "Sidebar" at bounding box center [28, 85] width 17 height 17
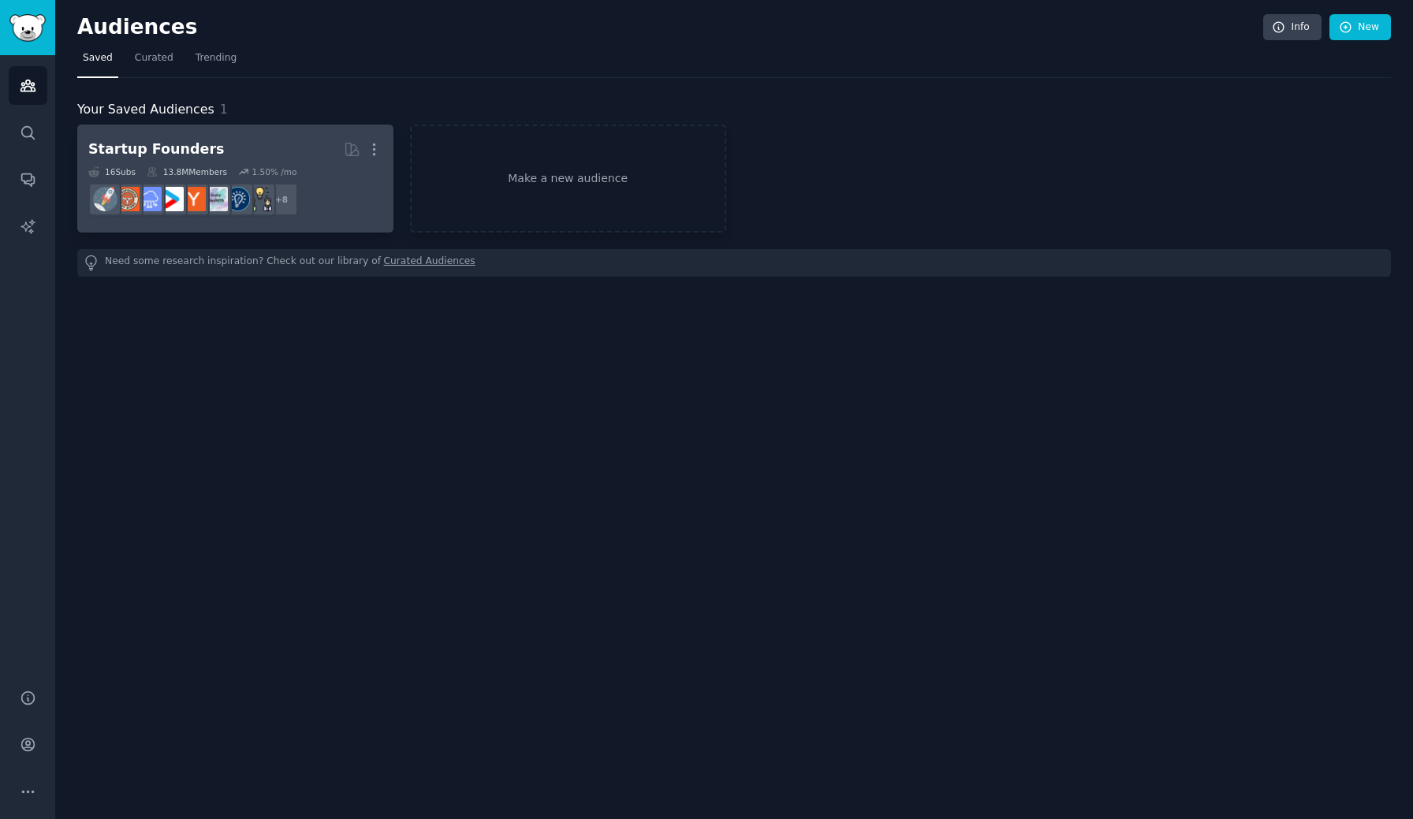
click at [337, 166] on div "16 Sub s 13.8M Members 1.50 % /mo" at bounding box center [235, 171] width 294 height 11
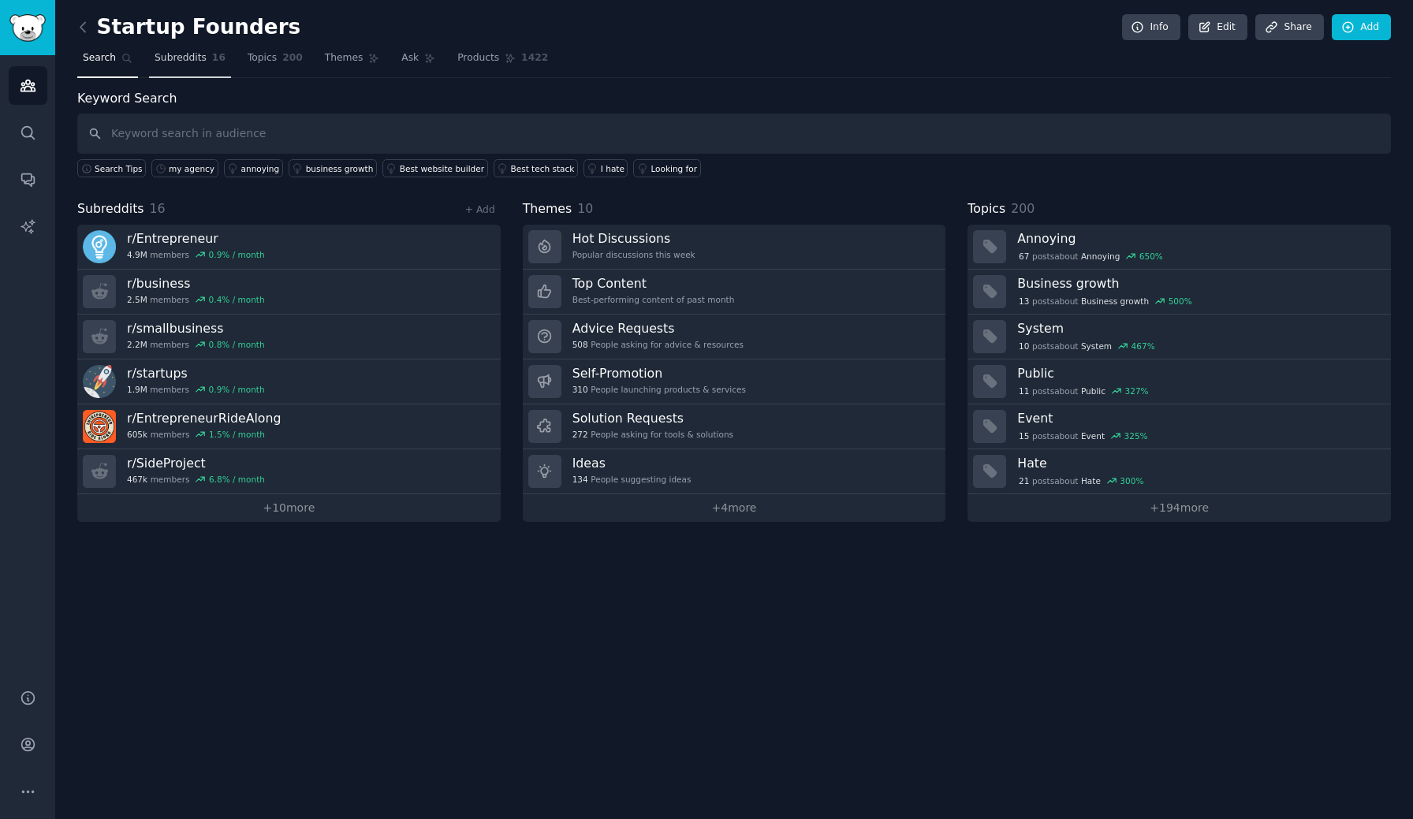
drag, startPoint x: 275, startPoint y: 60, endPoint x: 225, endPoint y: 61, distance: 50.5
click at [275, 60] on link "Topics 200" at bounding box center [275, 62] width 66 height 32
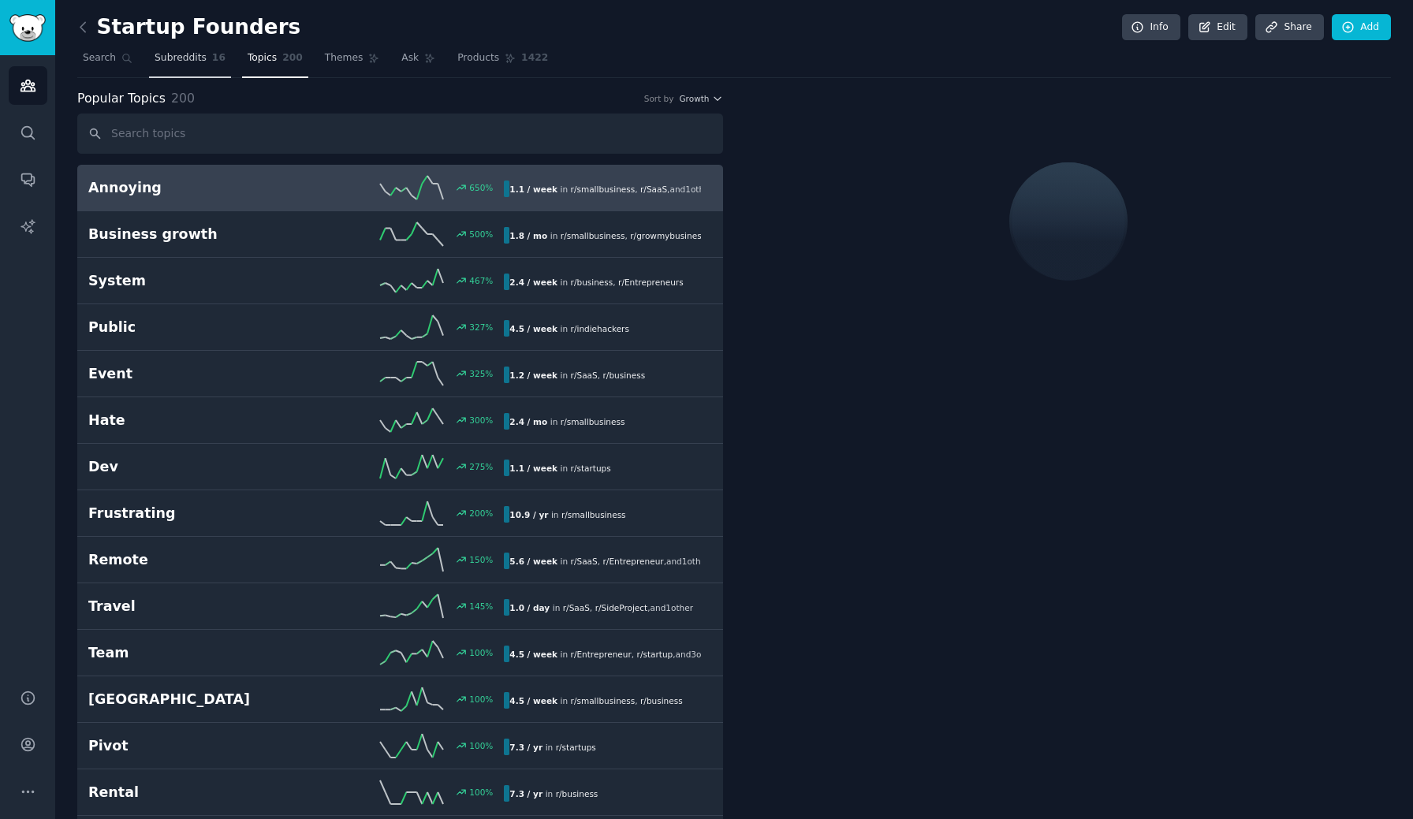
click at [172, 61] on span "Subreddits" at bounding box center [181, 58] width 52 height 14
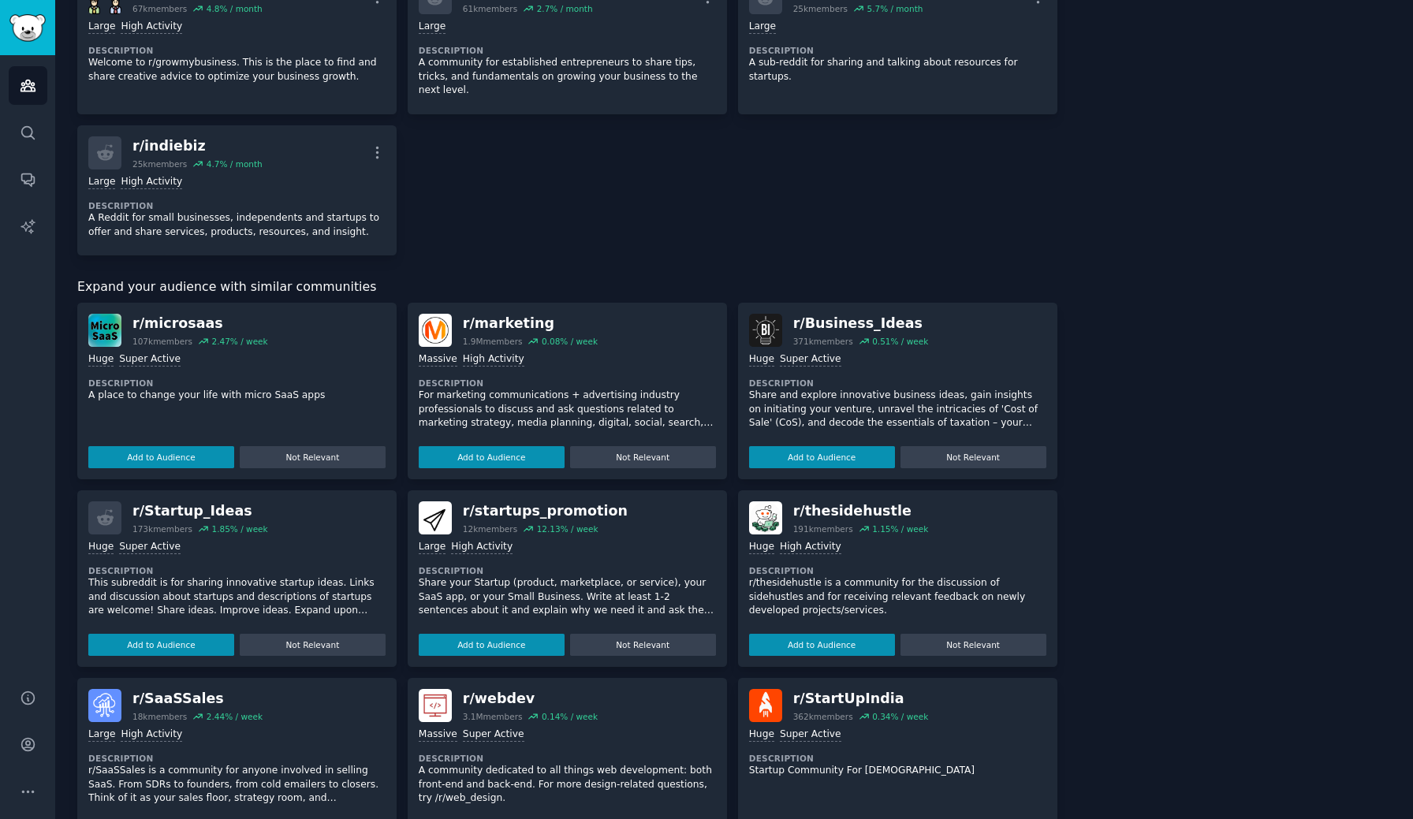
scroll to position [753, 0]
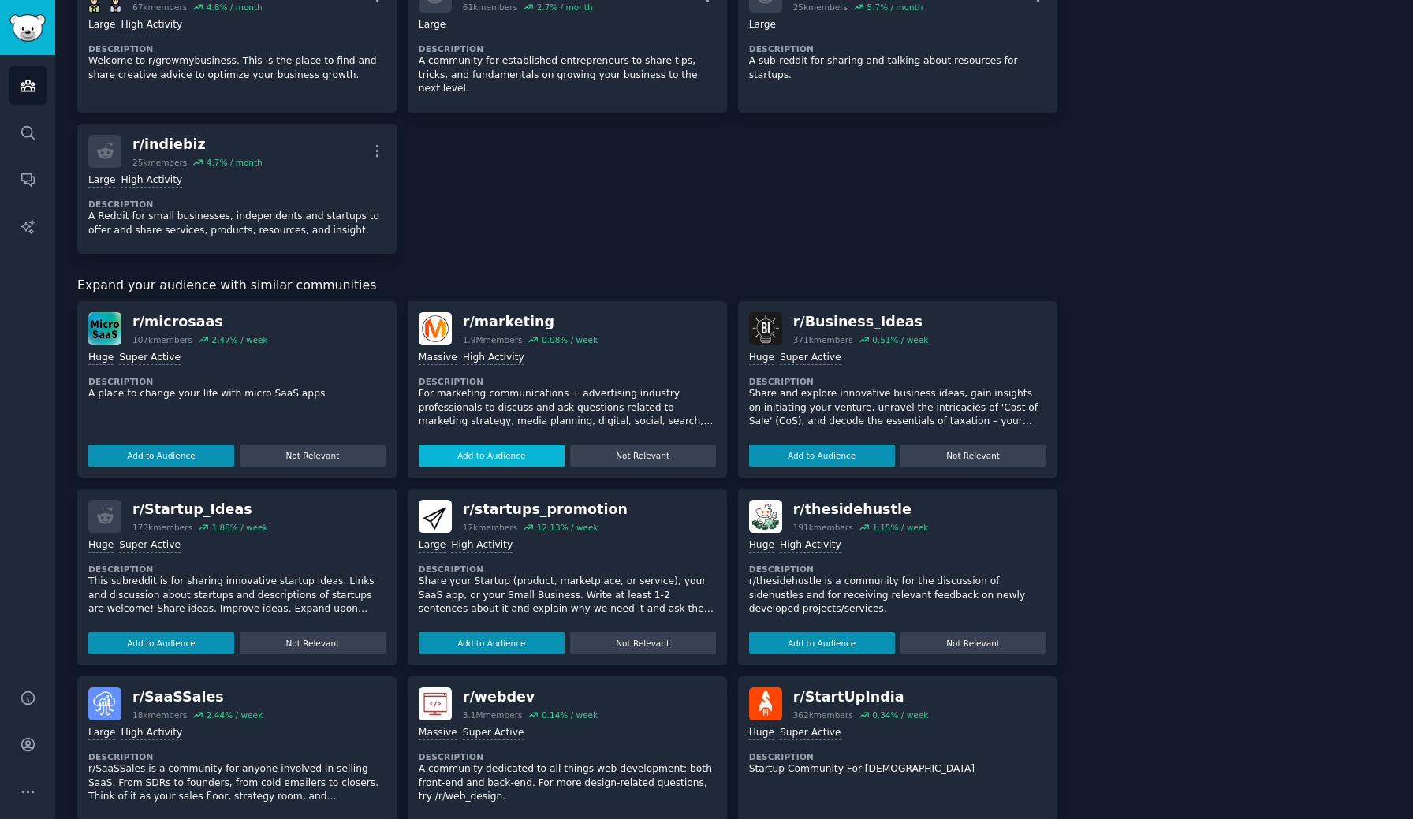
click at [524, 446] on button "Add to Audience" at bounding box center [492, 456] width 146 height 22
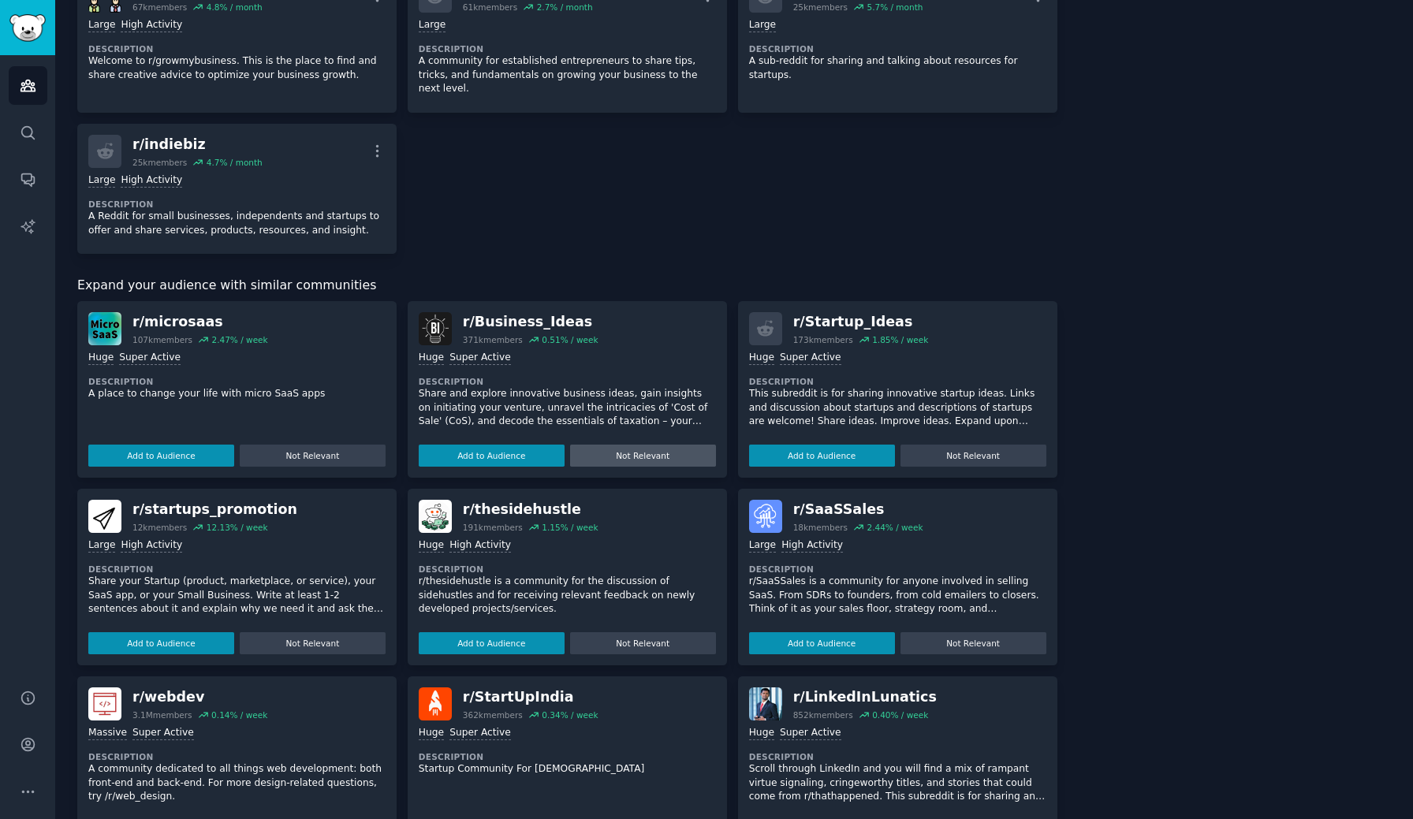
scroll to position [766, 0]
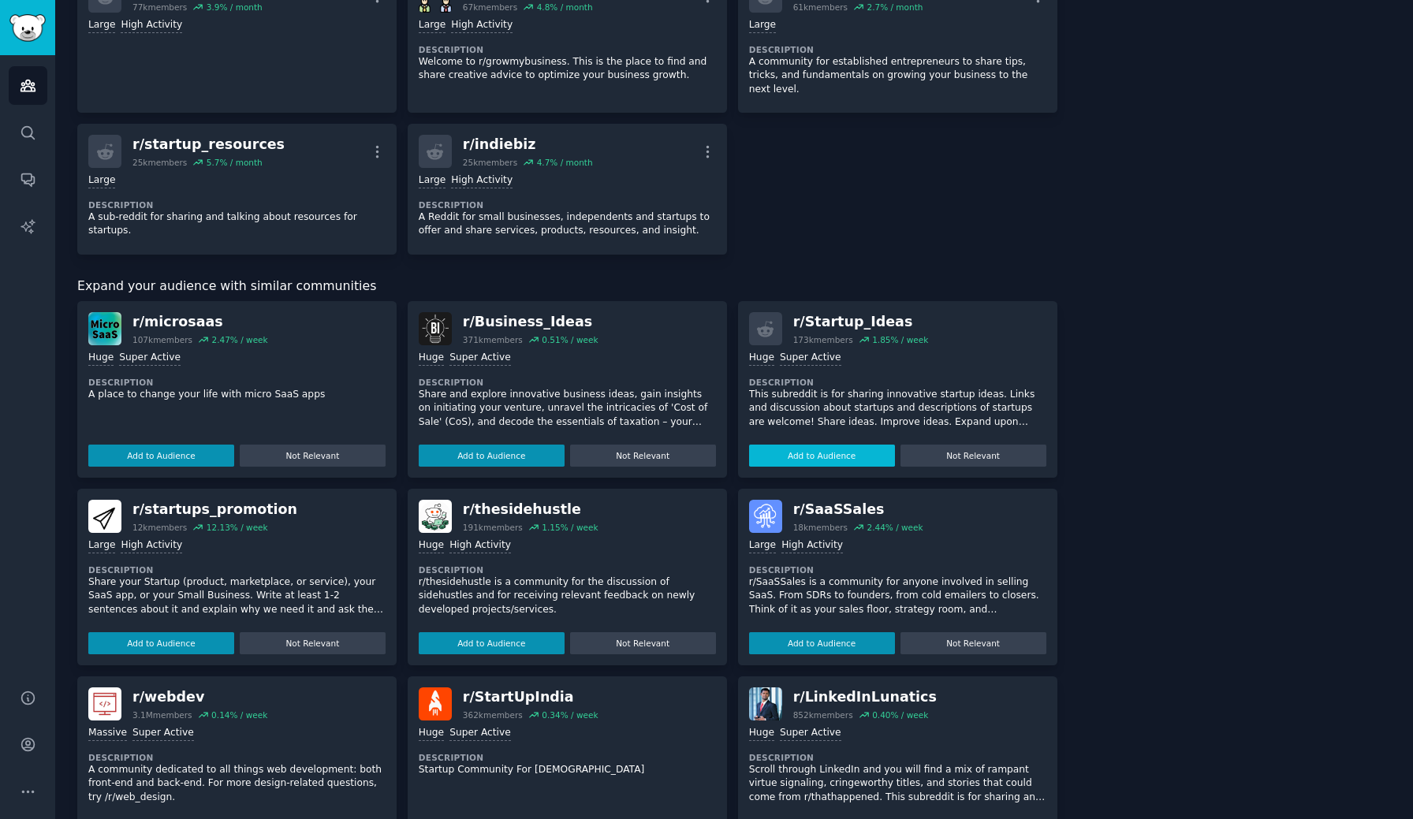
click at [825, 445] on button "Add to Audience" at bounding box center [822, 456] width 146 height 22
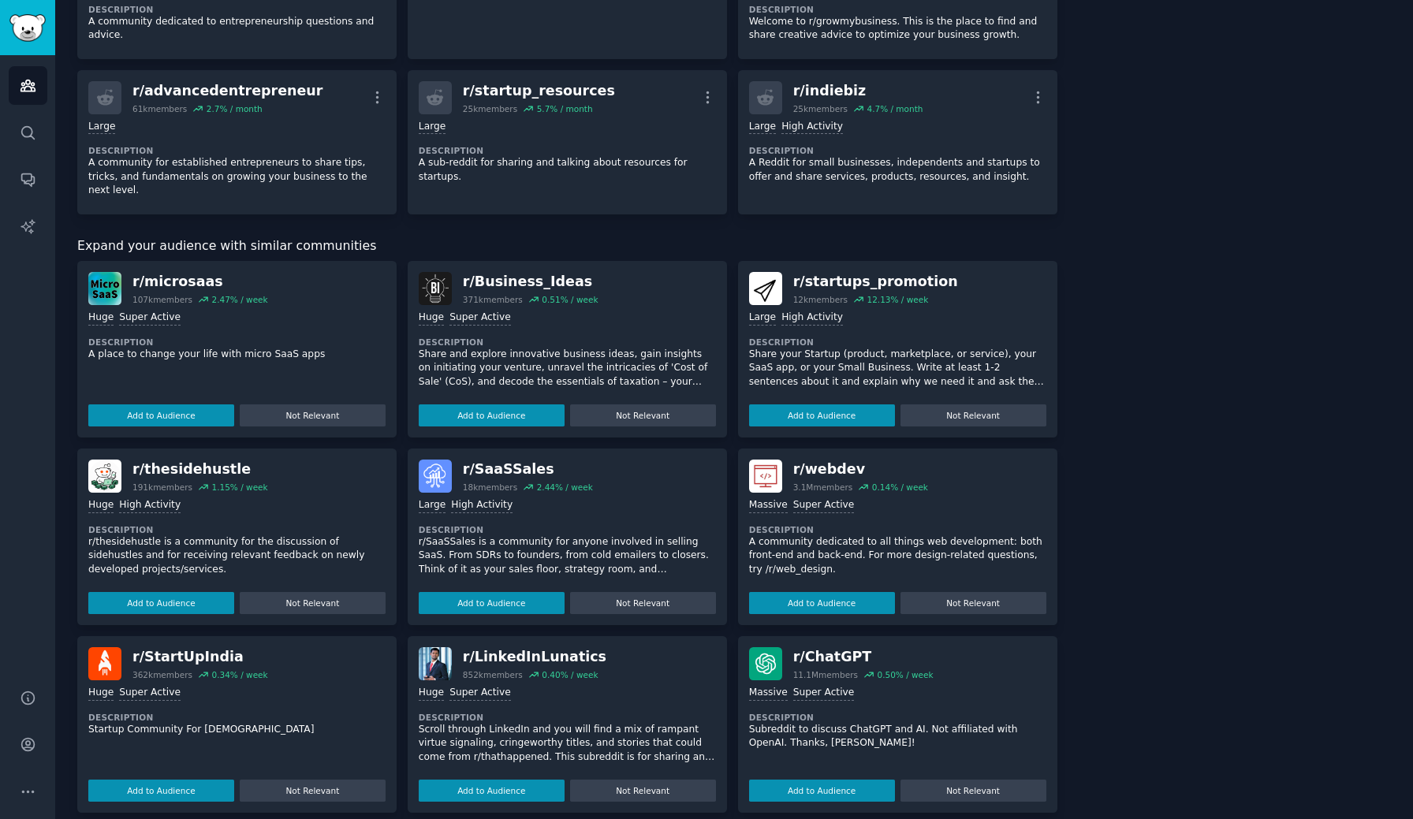
scroll to position [816, 0]
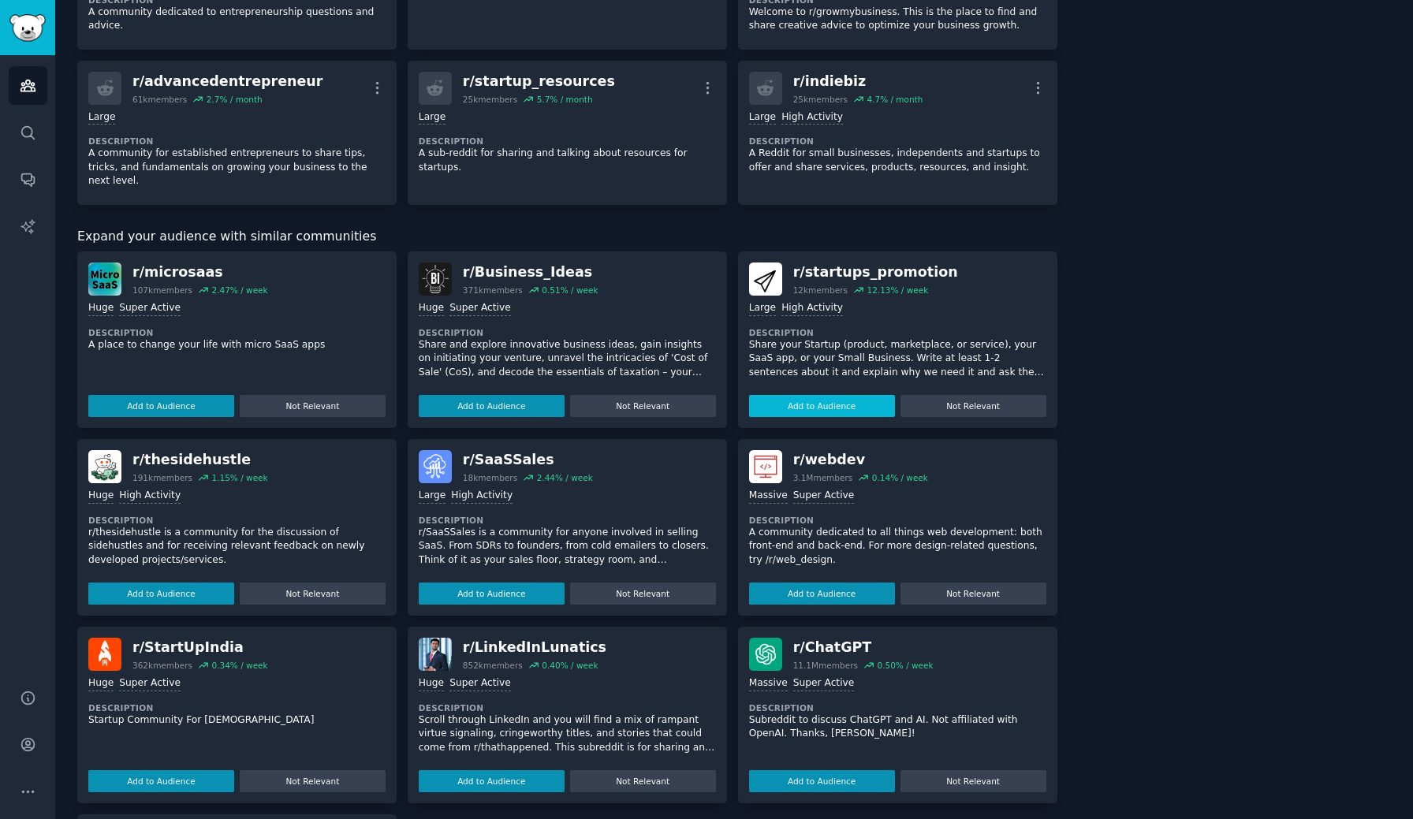
click at [832, 395] on button "Add to Audience" at bounding box center [822, 406] width 146 height 22
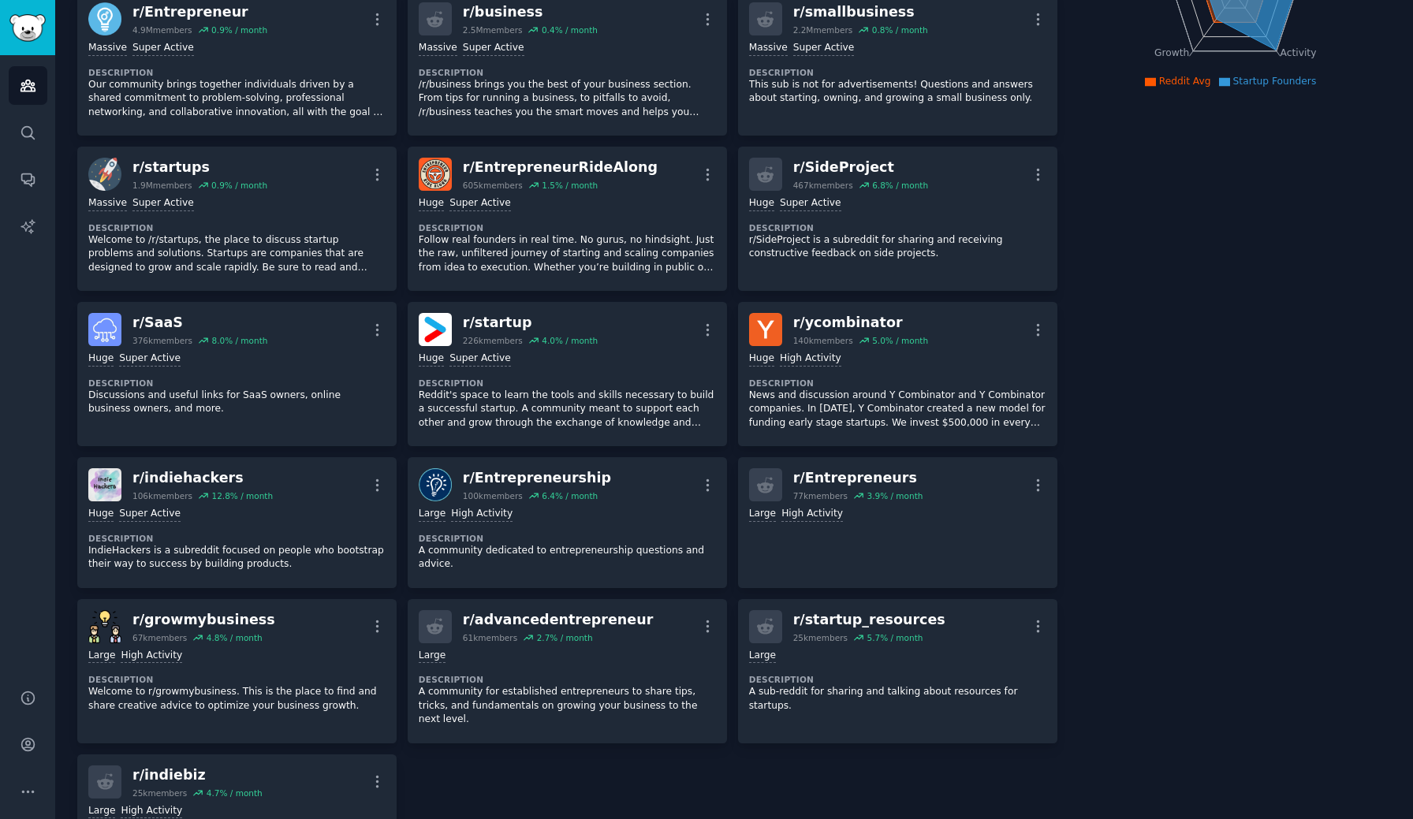
scroll to position [0, 0]
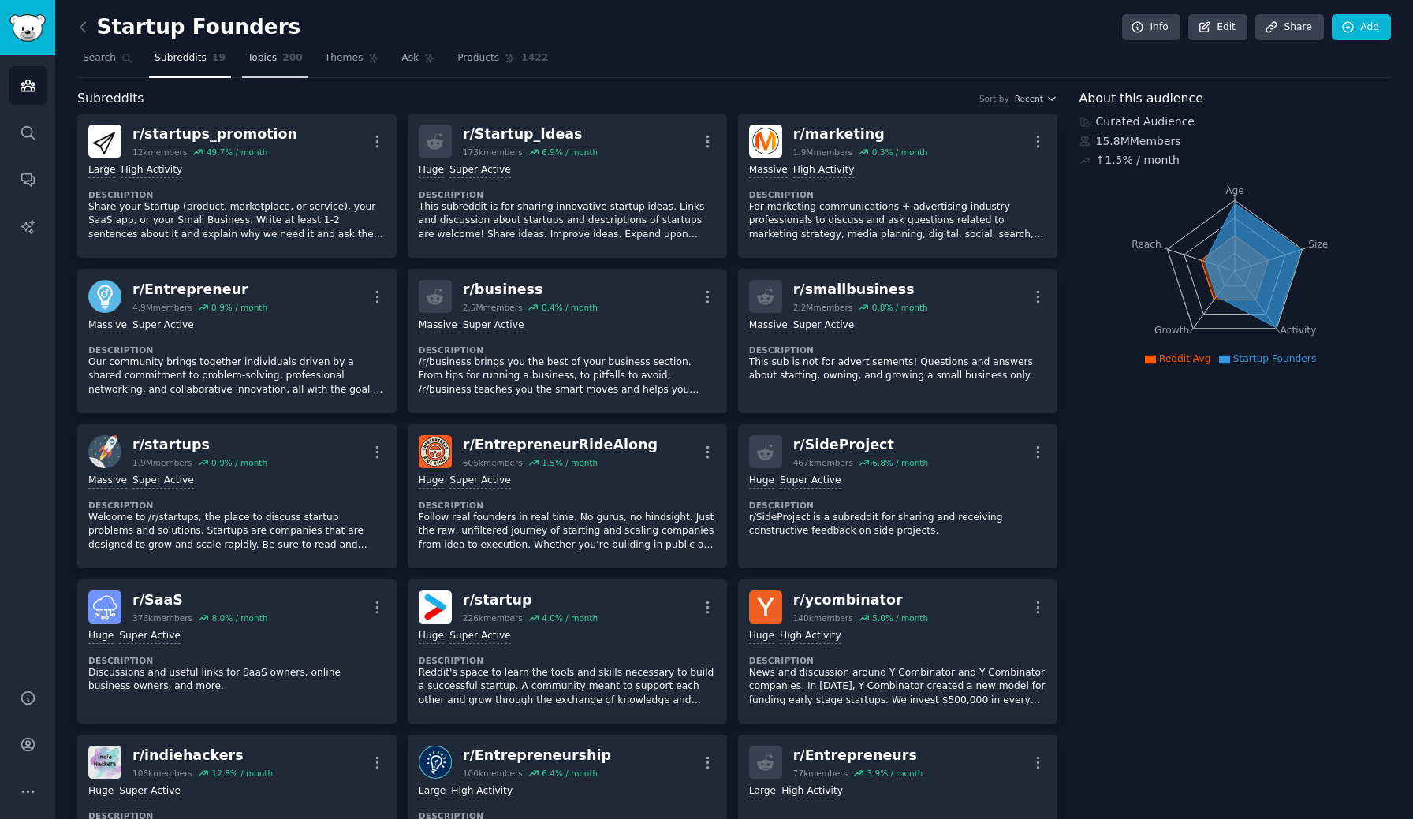
click at [277, 64] on link "Topics 200" at bounding box center [275, 62] width 66 height 32
